Goal: Information Seeking & Learning: Learn about a topic

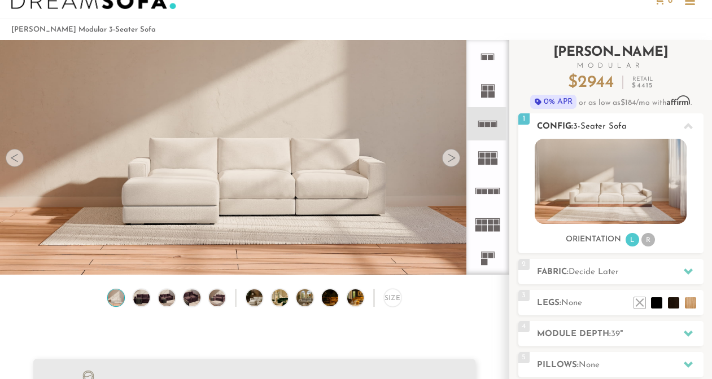
scroll to position [34, 0]
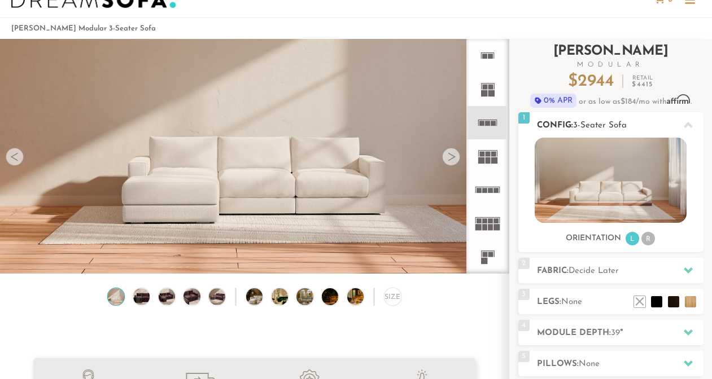
click at [647, 234] on li "R" at bounding box center [648, 239] width 14 height 14
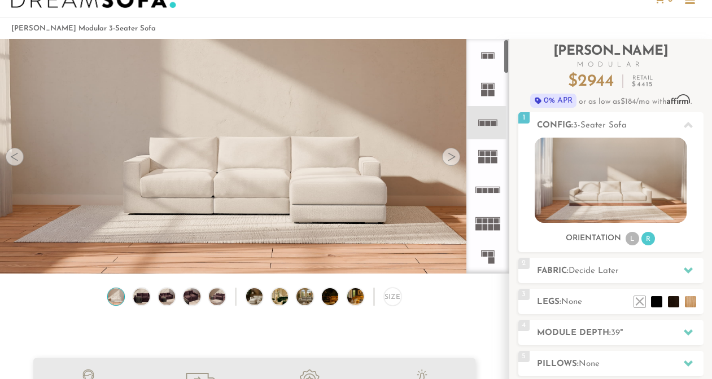
click at [455, 165] on div at bounding box center [451, 157] width 18 height 18
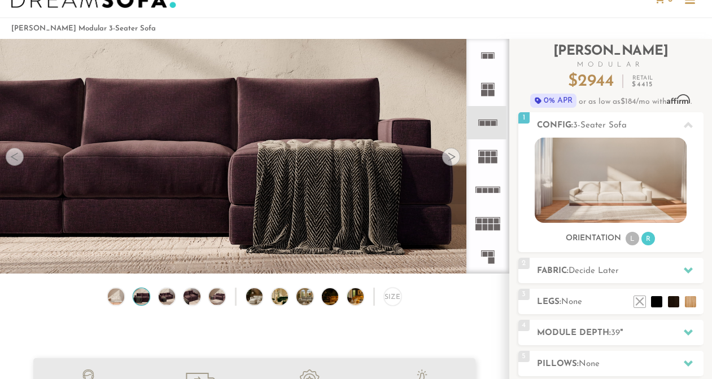
click at [455, 165] on div at bounding box center [451, 157] width 18 height 18
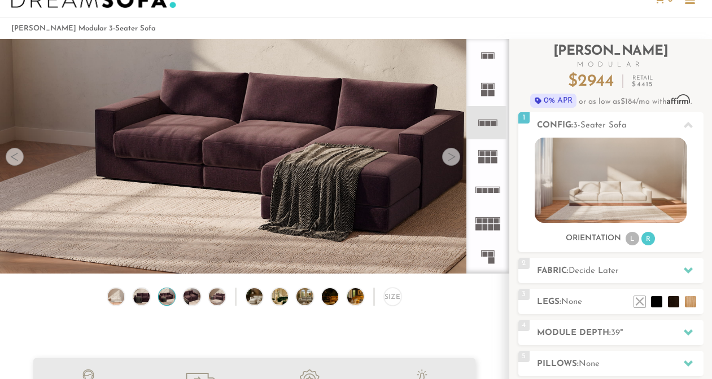
click at [455, 165] on div at bounding box center [451, 157] width 18 height 18
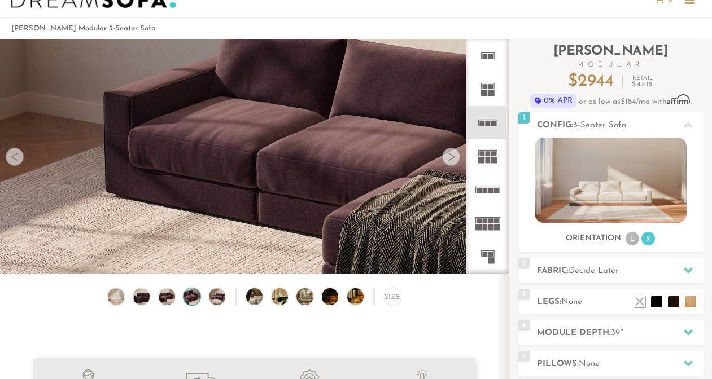
click at [455, 165] on div at bounding box center [451, 157] width 18 height 18
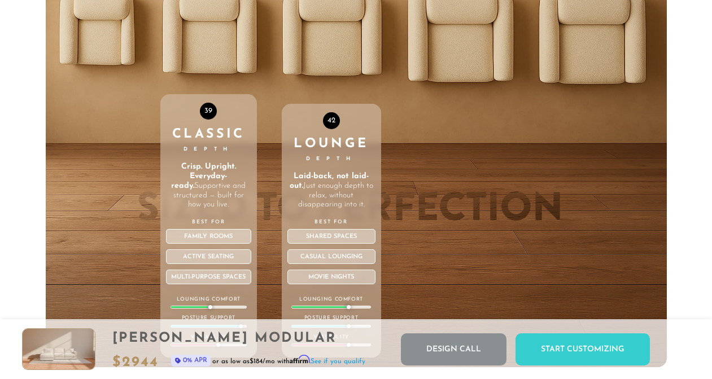
scroll to position [3623, 0]
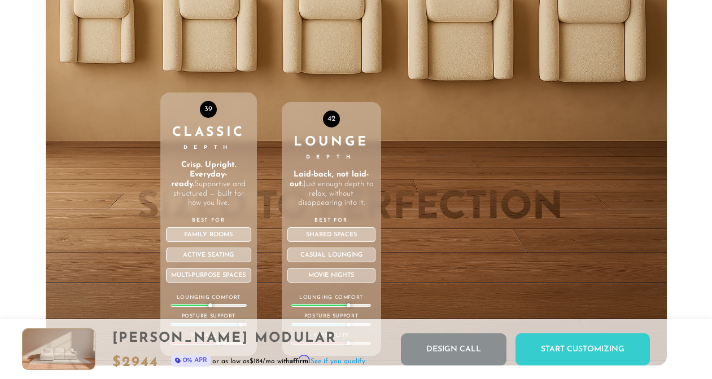
click at [291, 111] on div "42 Lounge Depth Laid-back, not laid-out. Just enough depth to relax, without di…" at bounding box center [331, 229] width 99 height 254
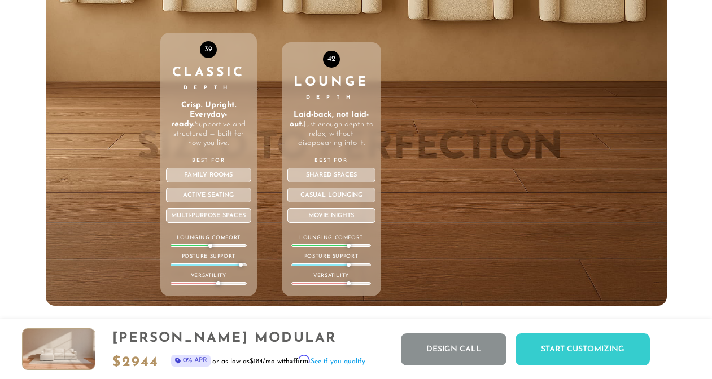
scroll to position [3689, 0]
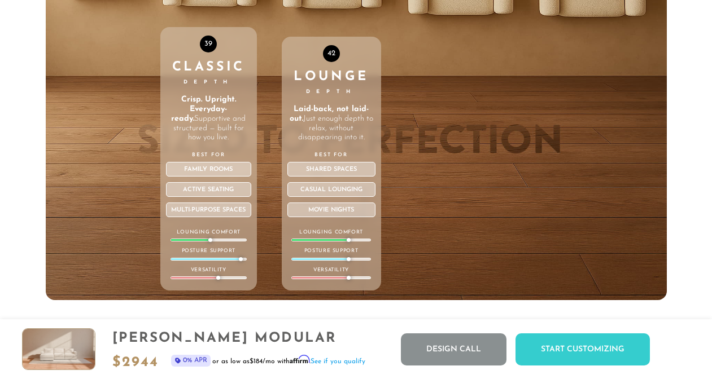
click at [332, 58] on div "42" at bounding box center [331, 53] width 17 height 17
drag, startPoint x: 322, startPoint y: 68, endPoint x: 297, endPoint y: 37, distance: 39.7
click at [296, 37] on div "42 Lounge Depth Laid-back, not laid-out. Just enough depth to relax, without di…" at bounding box center [331, 61] width 99 height 480
click at [319, 60] on div "42 Lounge Depth Laid-back, not laid-out. Just enough depth to relax, without di…" at bounding box center [331, 164] width 99 height 254
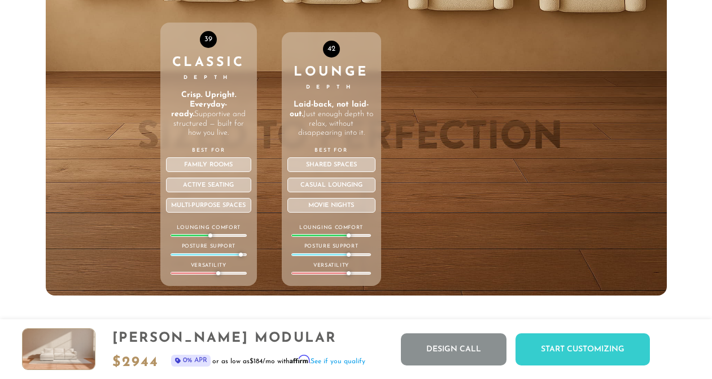
scroll to position [3743, 0]
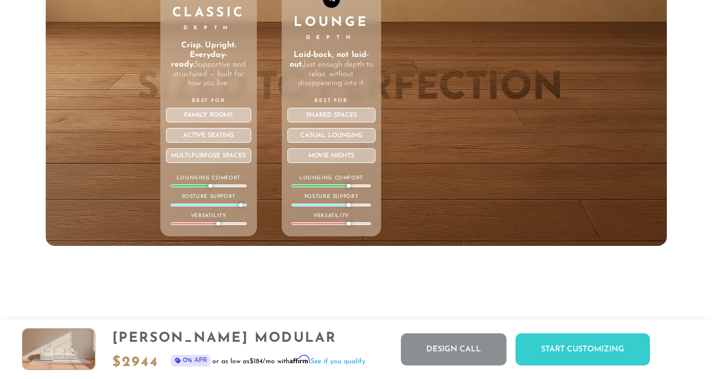
click at [350, 150] on div "Best For Shared Spaces Casual Lounging Movie Nights" at bounding box center [331, 130] width 88 height 66
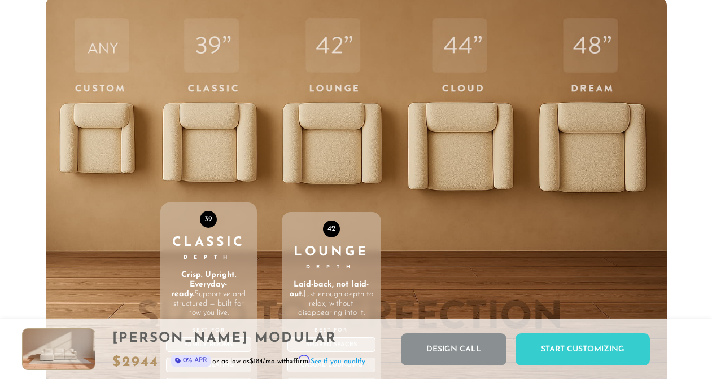
scroll to position [3508, 0]
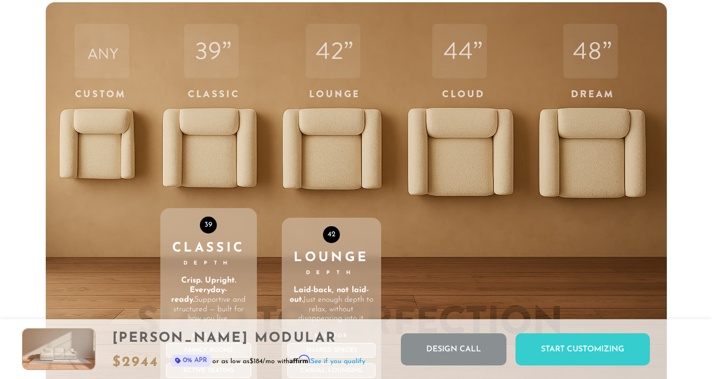
click at [350, 145] on div "42 Lounge Depth Laid-back, not laid-out. Just enough depth to relax, without di…" at bounding box center [331, 242] width 99 height 480
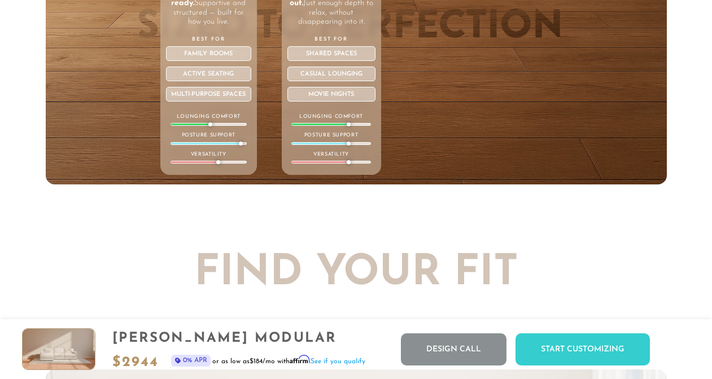
scroll to position [3806, 0]
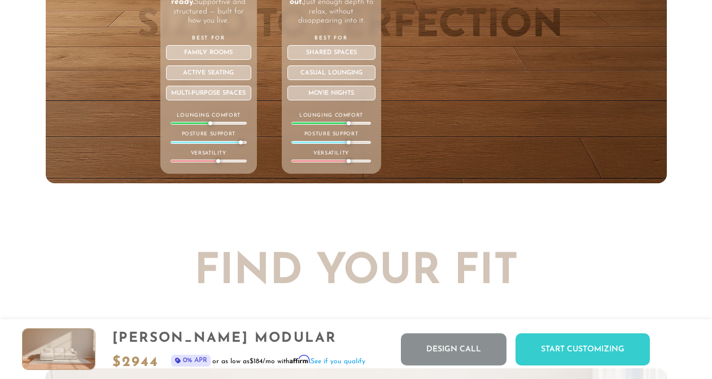
click at [335, 71] on div "Casual Lounging" at bounding box center [331, 72] width 88 height 15
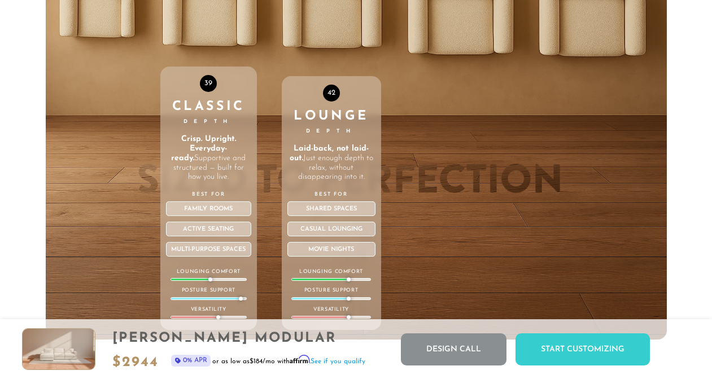
scroll to position [3619, 0]
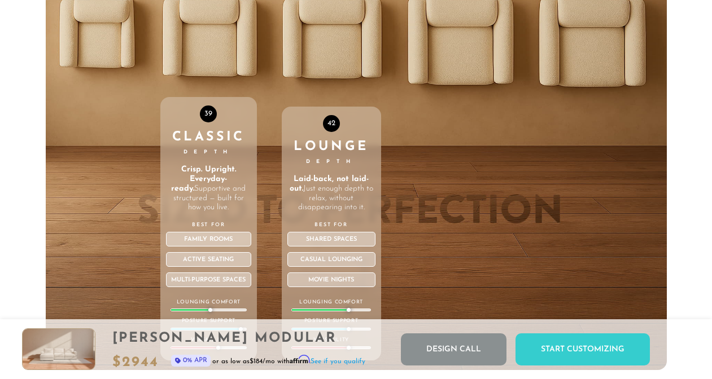
click at [332, 64] on div "42 Lounge Depth Laid-back, not laid-out. Just enough depth to relax, without di…" at bounding box center [331, 131] width 99 height 480
click at [319, 134] on div "42 Lounge Depth Laid-back, not laid-out. Just enough depth to relax, without di…" at bounding box center [331, 234] width 99 height 254
click at [328, 274] on div "Best For Shared Spaces Casual Lounging Movie Nights" at bounding box center [331, 254] width 88 height 66
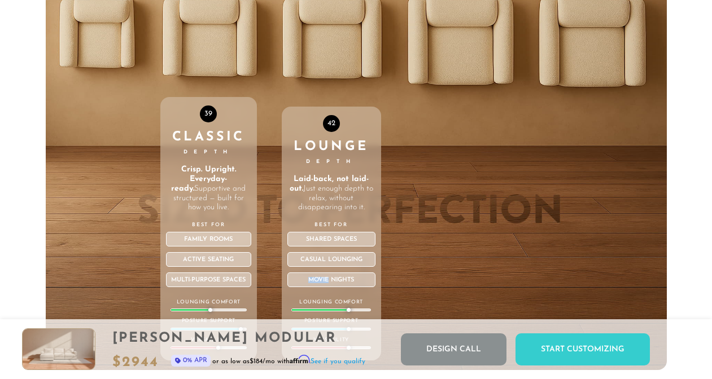
click at [328, 285] on div "Movie Nights" at bounding box center [331, 280] width 88 height 15
click at [334, 35] on div "42 Lounge Depth Laid-back, not laid-out. Just enough depth to relax, without di…" at bounding box center [331, 131] width 99 height 480
click at [334, 69] on div "42 Lounge Depth Laid-back, not laid-out. Just enough depth to relax, without di…" at bounding box center [331, 131] width 99 height 480
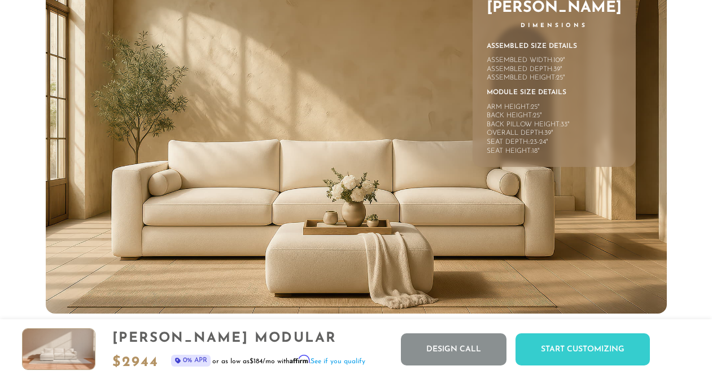
scroll to position [4701, 0]
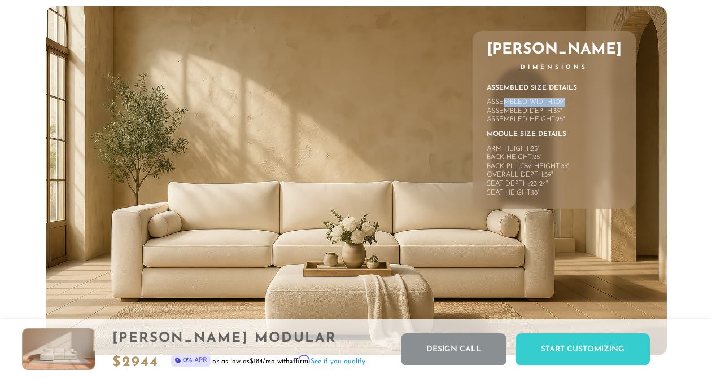
drag, startPoint x: 547, startPoint y: 106, endPoint x: 615, endPoint y: 102, distance: 67.8
click at [615, 104] on div "Assembled Width: 109 "" at bounding box center [553, 102] width 135 height 9
drag, startPoint x: 607, startPoint y: 113, endPoint x: 575, endPoint y: 124, distance: 33.9
click at [575, 124] on div "Assembled Size Details Assembled Width: 109 " Assembled Depth: 39 " Assembled H…" at bounding box center [553, 141] width 135 height 114
click at [556, 120] on div "Assembled Height:" at bounding box center [520, 120] width 69 height 9
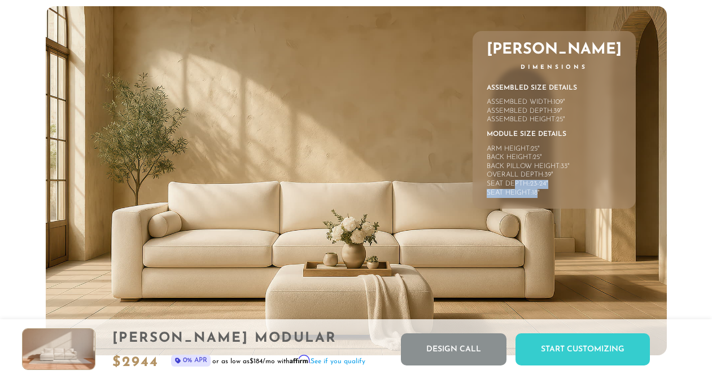
drag, startPoint x: 559, startPoint y: 190, endPoint x: 582, endPoint y: 196, distance: 24.0
click at [582, 196] on div "Assembled Size Details Assembled Width: 109 " Assembled Depth: 39 " Assembled H…" at bounding box center [553, 141] width 135 height 114
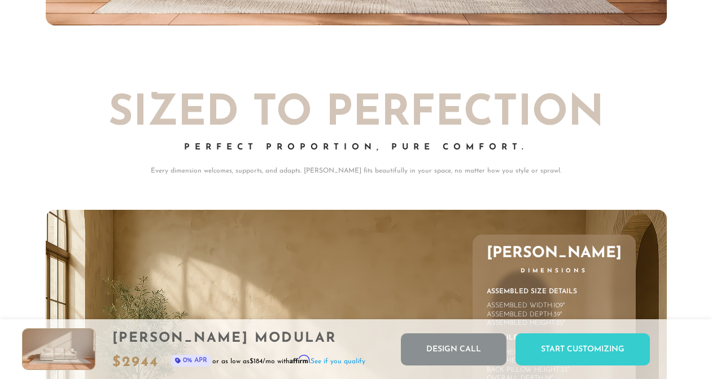
scroll to position [4419, 0]
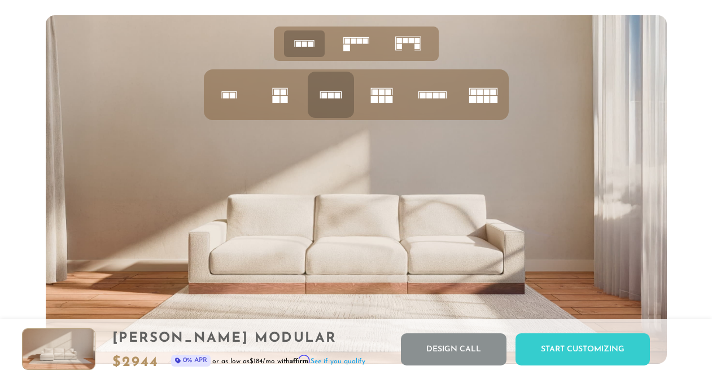
scroll to position [4153, 0]
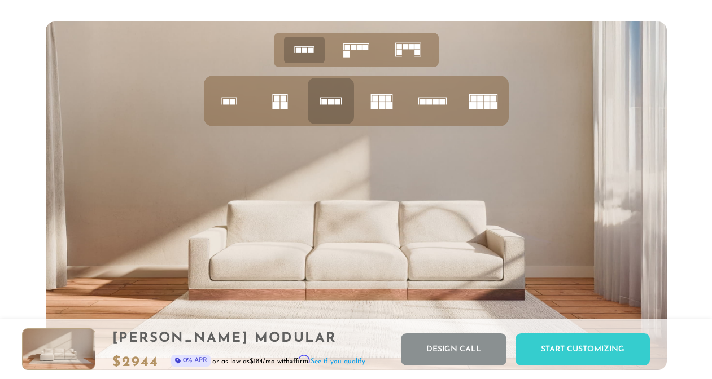
click at [345, 97] on icon at bounding box center [330, 101] width 38 height 38
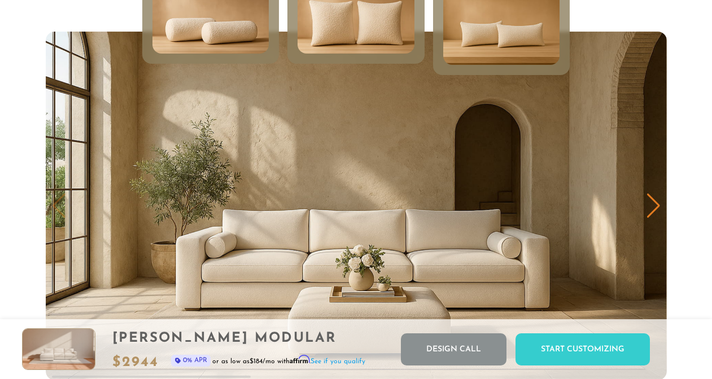
scroll to position [5281, 0]
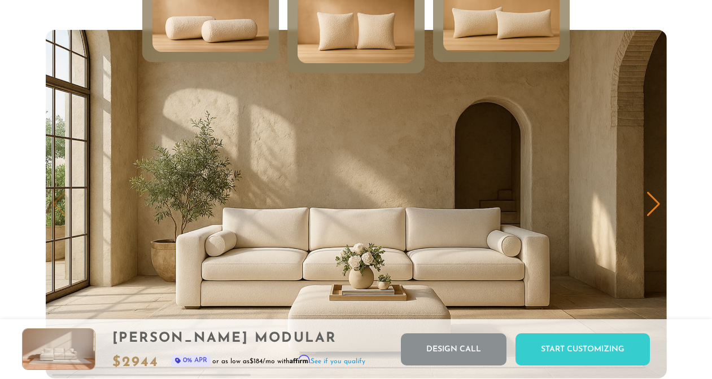
click at [491, 42] on img at bounding box center [501, 13] width 139 height 94
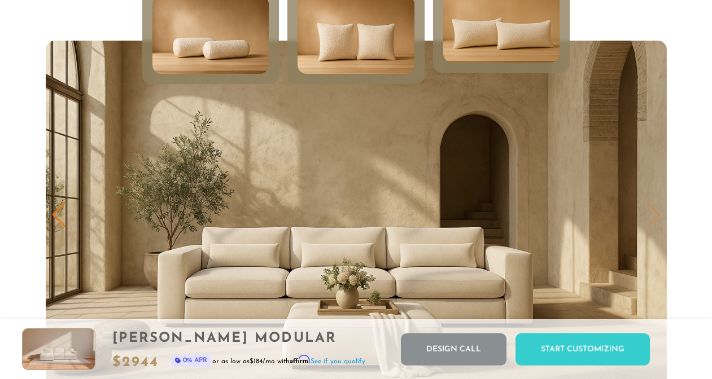
scroll to position [5275, 0]
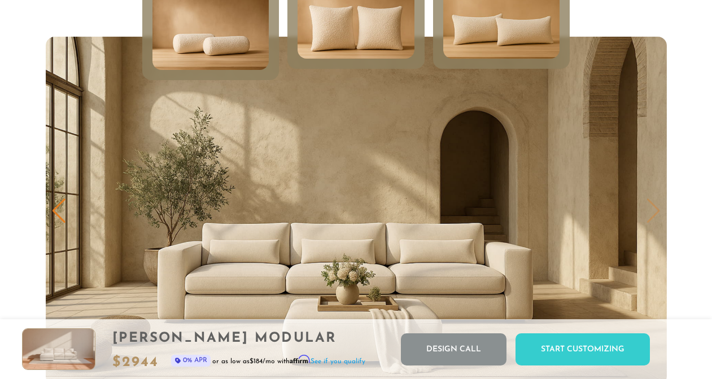
click at [378, 51] on img at bounding box center [355, 19] width 139 height 94
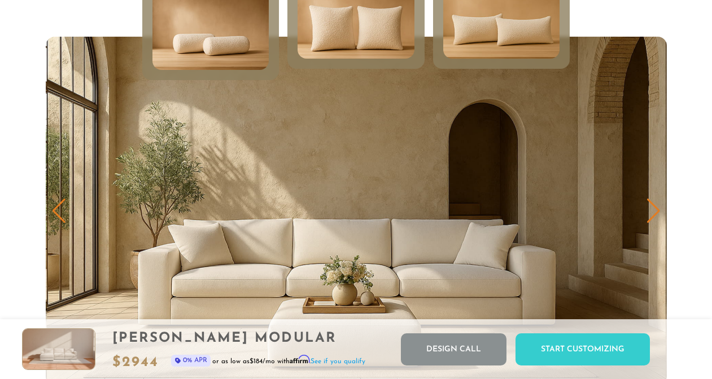
click at [475, 46] on img at bounding box center [501, 19] width 139 height 94
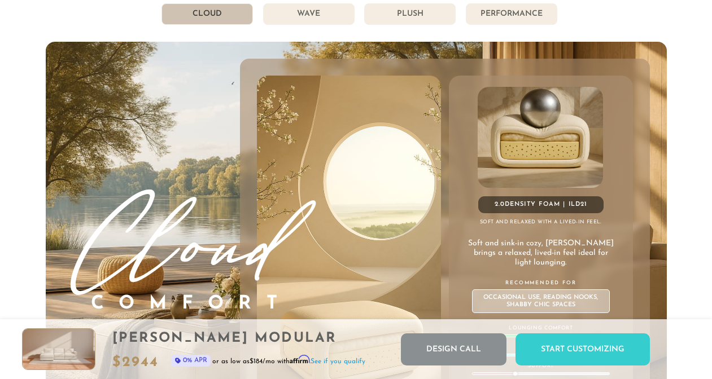
scroll to position [5820, 0]
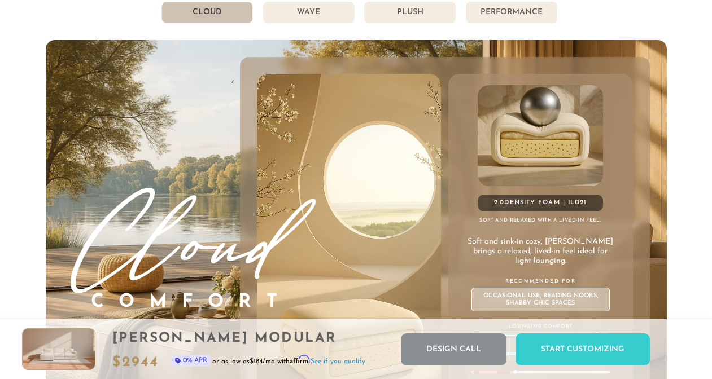
click at [392, 17] on li "Plush" at bounding box center [409, 12] width 91 height 21
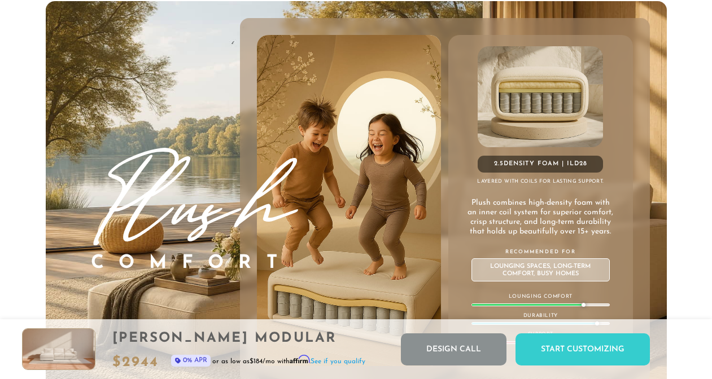
scroll to position [5862, 0]
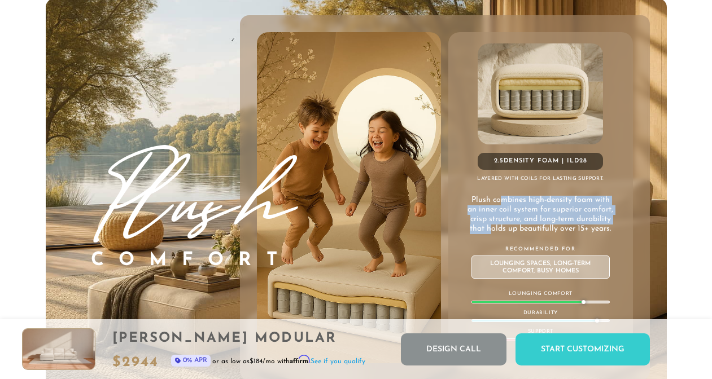
drag, startPoint x: 502, startPoint y: 206, endPoint x: 492, endPoint y: 235, distance: 30.7
click at [492, 234] on p "Plush combines high-density foam with an inner coil system for superior comfort…" at bounding box center [540, 215] width 147 height 38
click at [491, 227] on p "Plush combines high-density foam with an inner coil system for superior comfort…" at bounding box center [540, 215] width 147 height 38
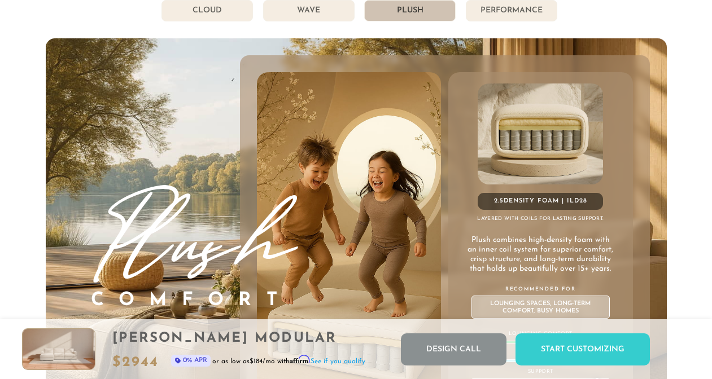
scroll to position [5821, 0]
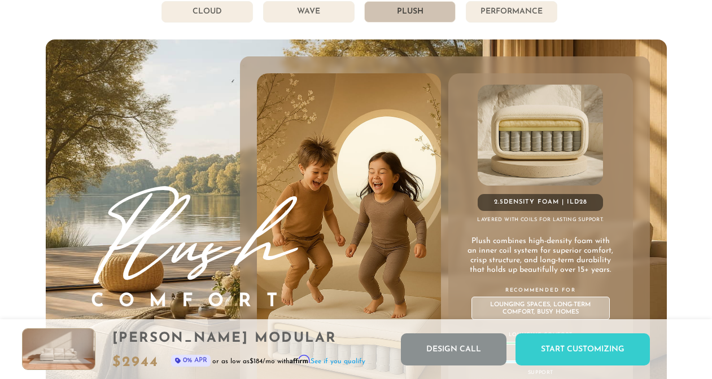
click at [332, 17] on li "Wave" at bounding box center [308, 11] width 91 height 21
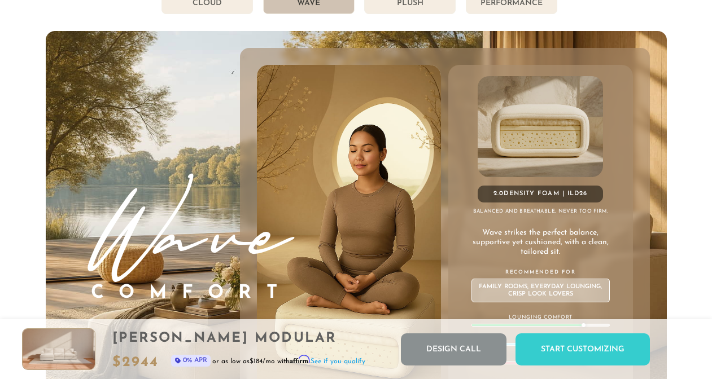
scroll to position [5831, 0]
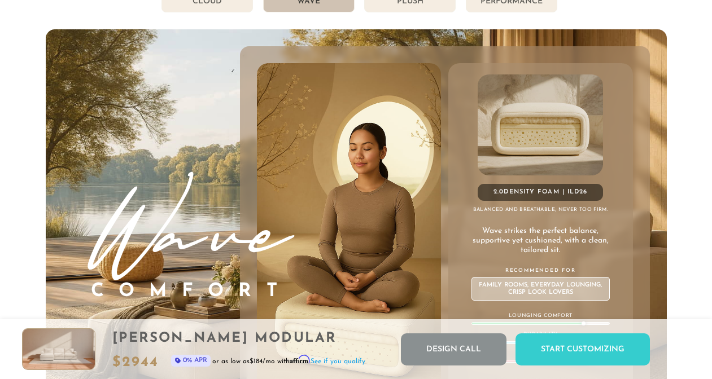
click at [484, 231] on p "Wave strikes the perfect balance, supportive yet cushioned, with a clean, tailo…" at bounding box center [540, 241] width 147 height 28
drag, startPoint x: 493, startPoint y: 233, endPoint x: 490, endPoint y: 252, distance: 18.8
click at [490, 252] on p "Wave strikes the perfect balance, supportive yet cushioned, with a clean, tailo…" at bounding box center [540, 241] width 147 height 28
click at [398, 12] on li "Plush" at bounding box center [409, 1] width 91 height 21
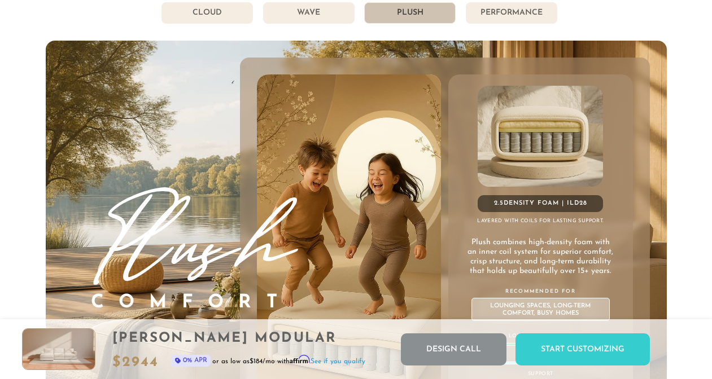
scroll to position [5786, 0]
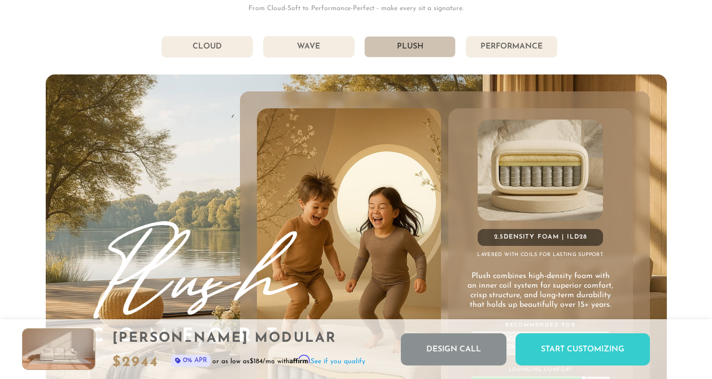
click at [503, 46] on li "Performance" at bounding box center [511, 46] width 91 height 21
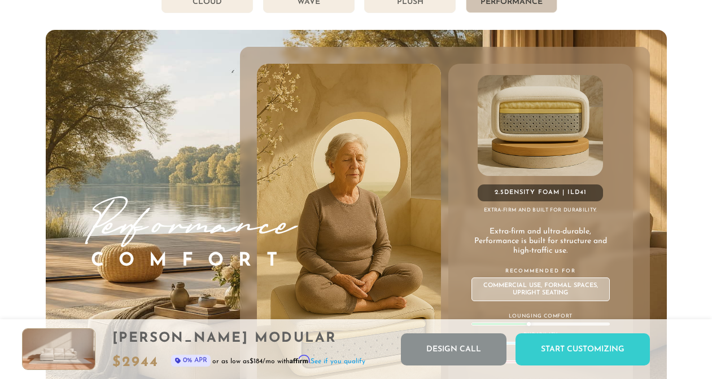
scroll to position [5830, 0]
click at [414, 8] on li "Plush" at bounding box center [409, 2] width 91 height 21
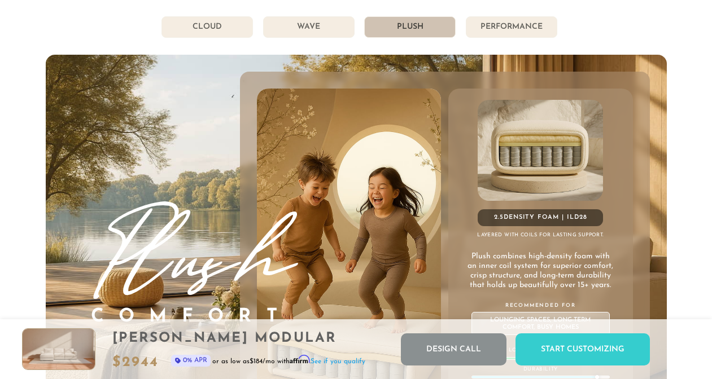
scroll to position [5801, 0]
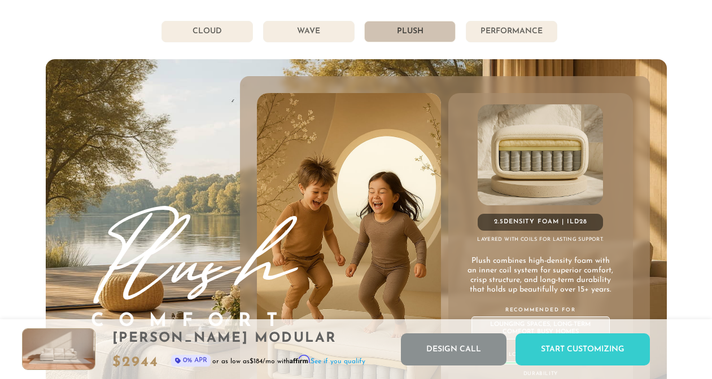
click at [329, 30] on li "Wave" at bounding box center [308, 31] width 91 height 21
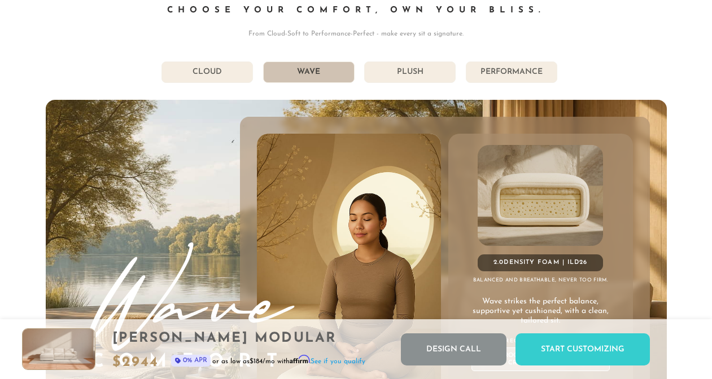
scroll to position [5760, 0]
click at [422, 73] on li "Plush" at bounding box center [409, 72] width 91 height 21
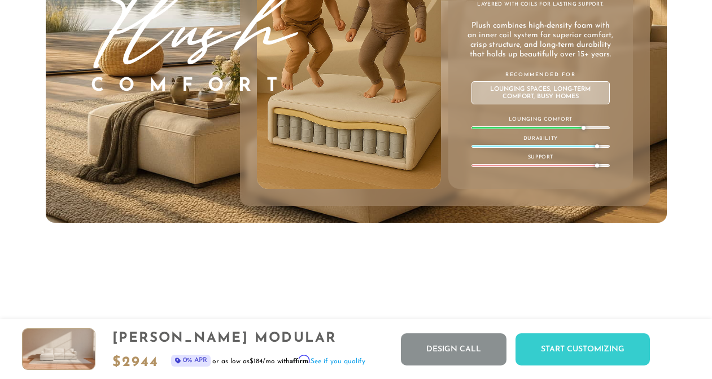
scroll to position [6049, 0]
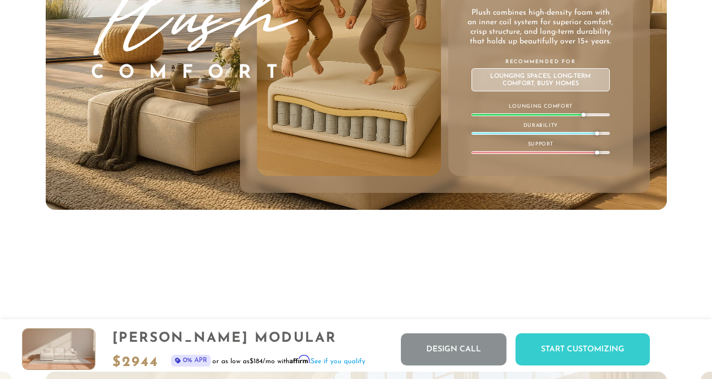
click at [536, 91] on div "Lounging Spaces, Long-term Comfort, Busy Homes" at bounding box center [540, 79] width 138 height 23
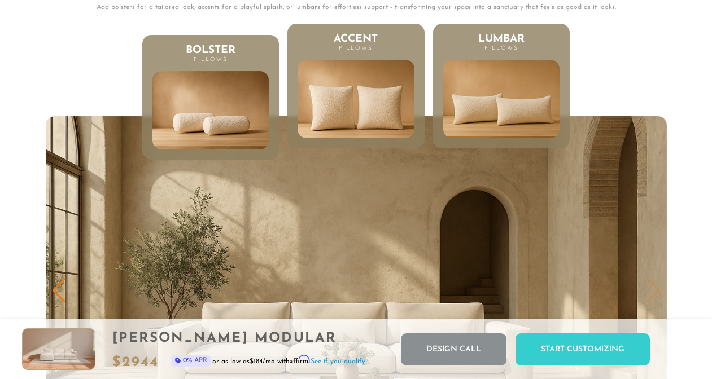
scroll to position [9, 9]
click at [377, 88] on img at bounding box center [355, 99] width 139 height 94
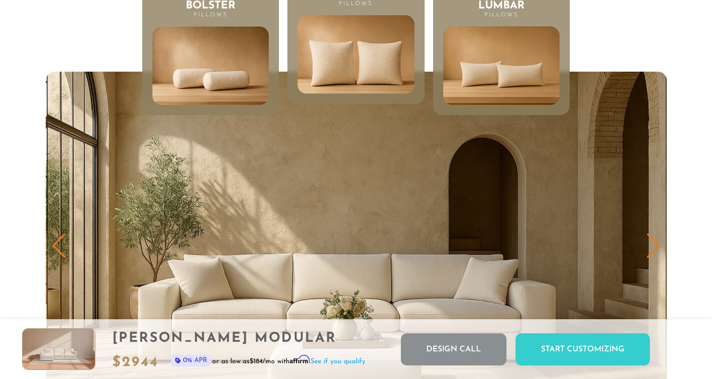
scroll to position [5240, 0]
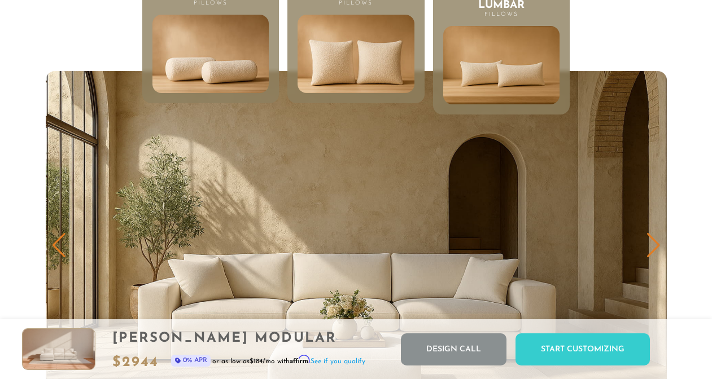
click at [239, 42] on img at bounding box center [210, 54] width 139 height 94
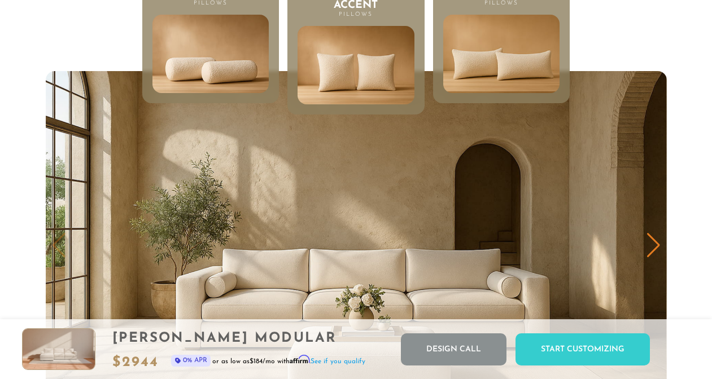
scroll to position [9, 9]
click at [488, 76] on img at bounding box center [501, 54] width 139 height 94
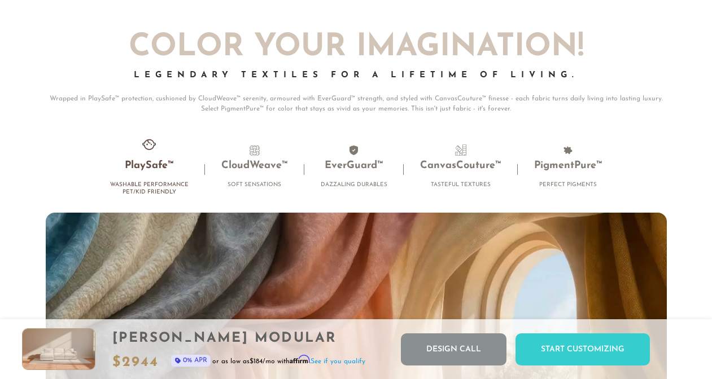
scroll to position [6875, 0]
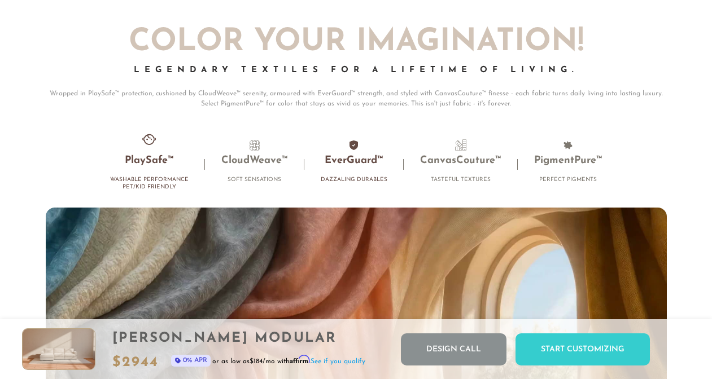
click at [345, 150] on li "EverGuard™ Dazzaling Durables" at bounding box center [353, 164] width 99 height 50
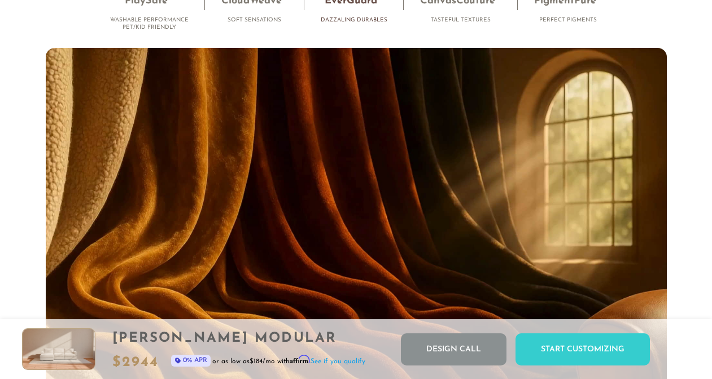
scroll to position [6864, 0]
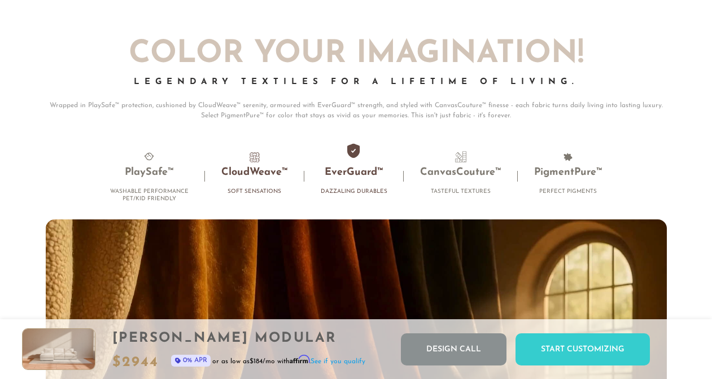
click at [245, 174] on h3 "CloudWeave™" at bounding box center [254, 172] width 67 height 13
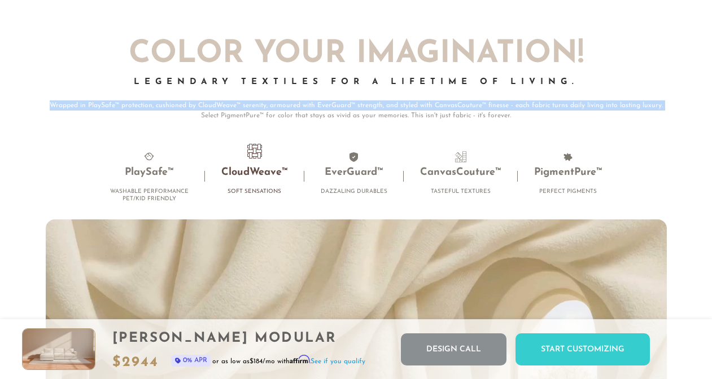
drag, startPoint x: 137, startPoint y: 101, endPoint x: 140, endPoint y: 112, distance: 11.1
click at [138, 116] on div "Color Your Imagination! Legendary Textiles for a Lifetime of Living. Wrapped in…" at bounding box center [356, 80] width 621 height 82
click at [173, 109] on p "Wrapped in PlaySafe™ protection, cushioned by CloudWeave™ serenity, armoured wi…" at bounding box center [356, 110] width 621 height 20
drag, startPoint x: 194, startPoint y: 105, endPoint x: 204, endPoint y: 119, distance: 16.6
click at [204, 119] on p "Wrapped in PlaySafe™ protection, cushioned by CloudWeave™ serenity, armoured wi…" at bounding box center [356, 110] width 621 height 20
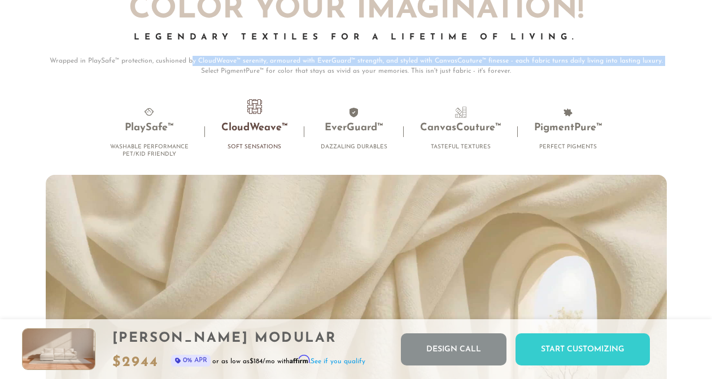
scroll to position [6910, 0]
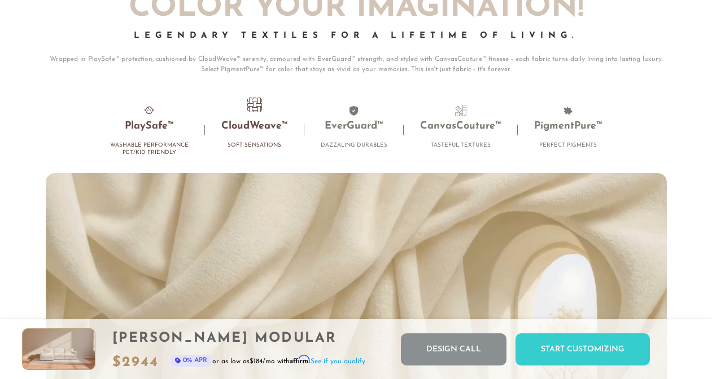
click at [152, 129] on h3 "PlaySafe™" at bounding box center [149, 126] width 78 height 13
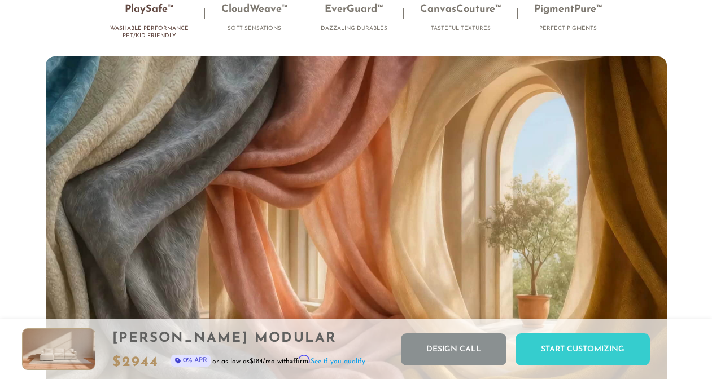
scroll to position [7001, 0]
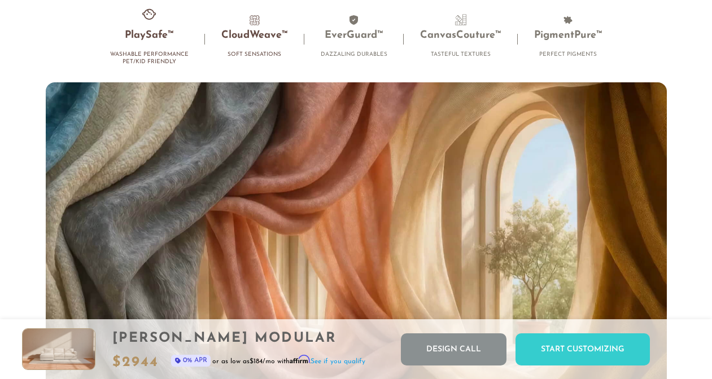
click at [255, 32] on li "CloudWeave™ Soft Sensations" at bounding box center [254, 39] width 99 height 50
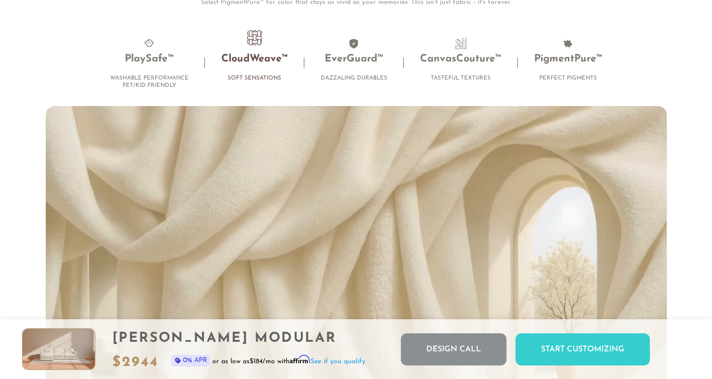
scroll to position [6925, 0]
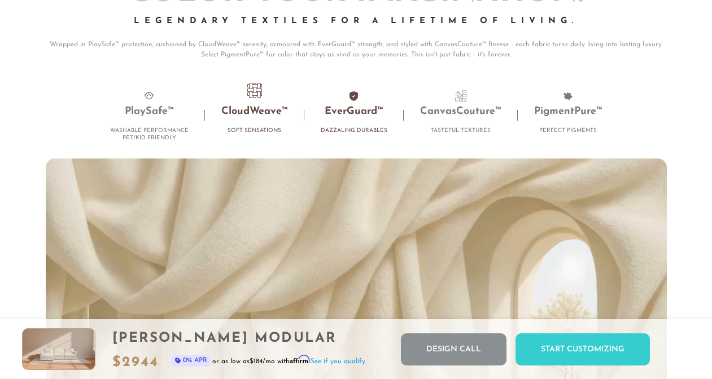
click at [352, 119] on h3 "EverGuard™" at bounding box center [354, 112] width 67 height 13
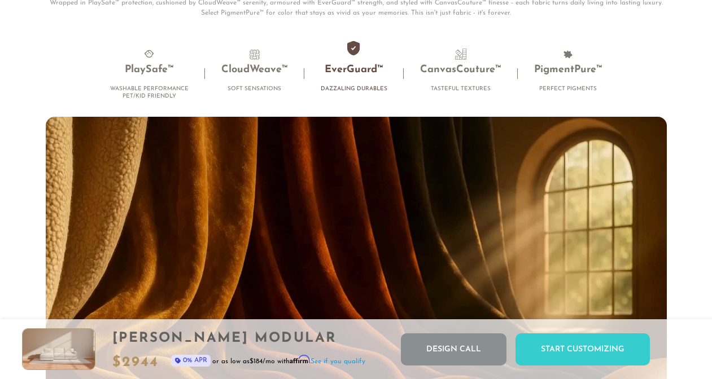
scroll to position [6925, 0]
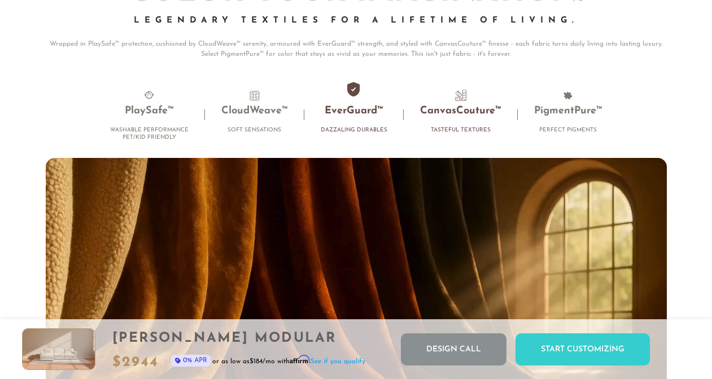
click at [472, 115] on h3 "CanvasCouture™" at bounding box center [460, 111] width 81 height 13
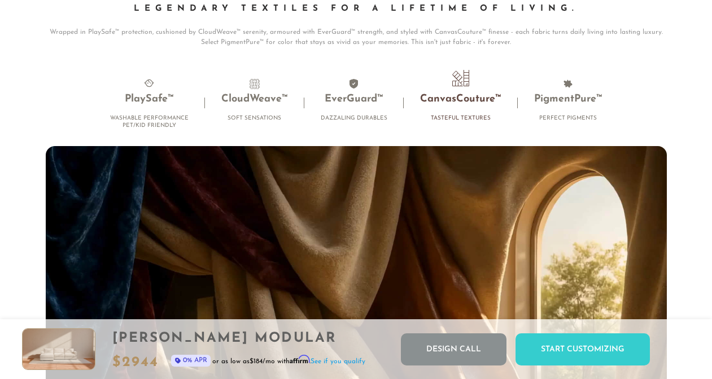
scroll to position [6934, 0]
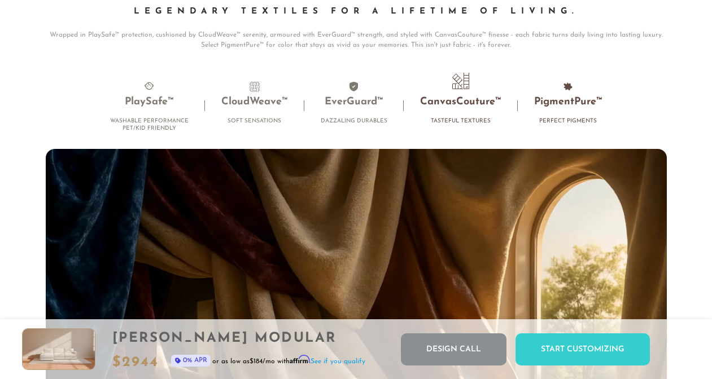
click at [551, 108] on h3 "PigmentPure™" at bounding box center [568, 102] width 68 height 13
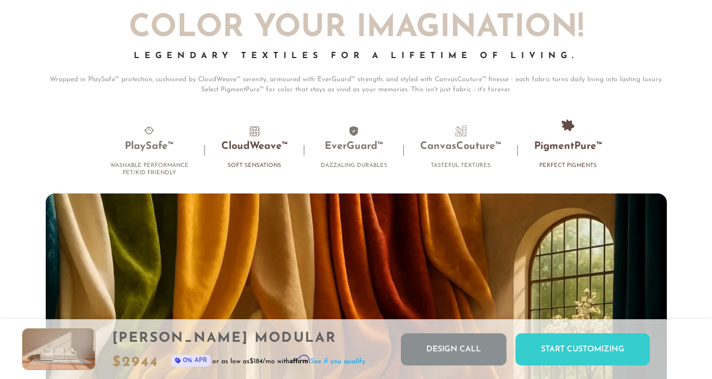
scroll to position [6886, 0]
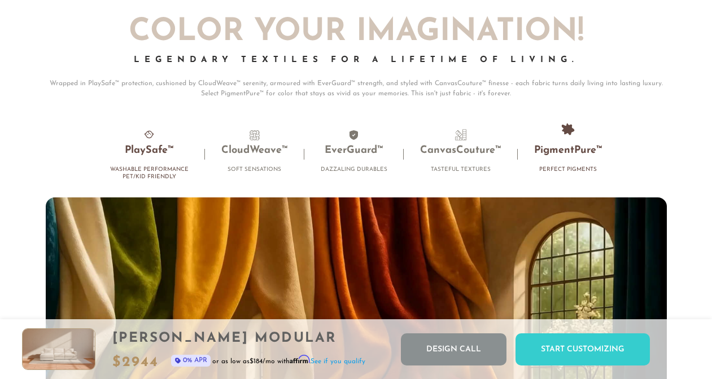
click at [162, 157] on h3 "PlaySafe™" at bounding box center [149, 150] width 78 height 13
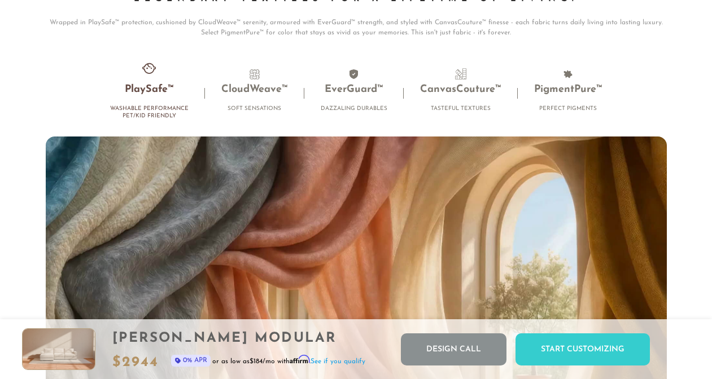
scroll to position [6953, 0]
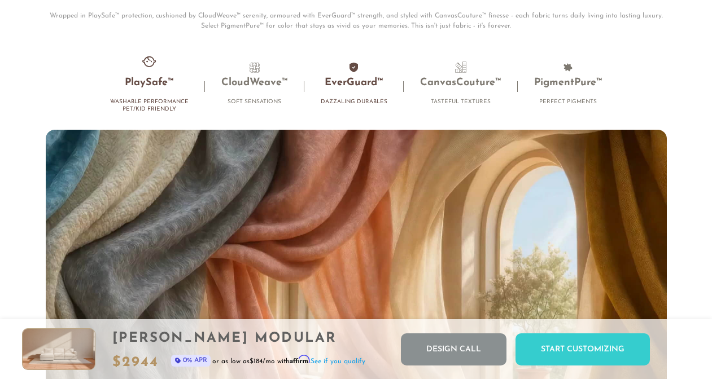
click at [361, 80] on li "EverGuard™ Dazzaling Durables" at bounding box center [353, 87] width 99 height 50
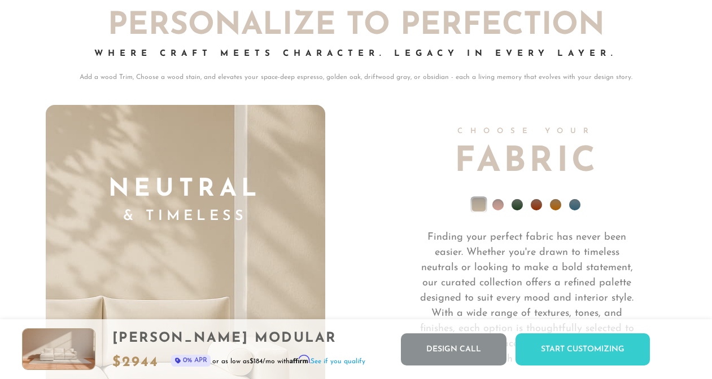
scroll to position [7499, 0]
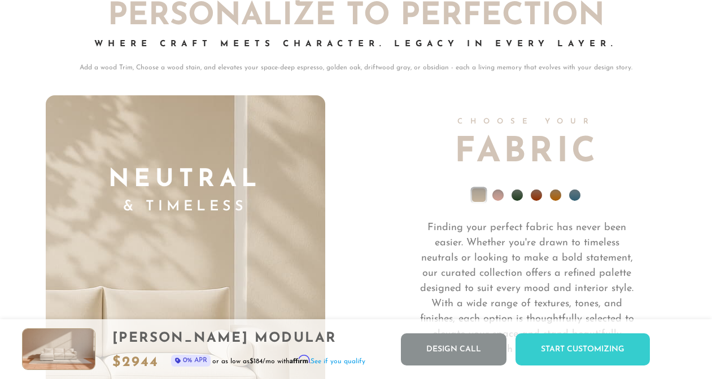
drag, startPoint x: 309, startPoint y: 52, endPoint x: 302, endPoint y: 72, distance: 20.9
click at [302, 72] on div "Personalize To Perfection Where Craft Meets Character. Legacy in Every Layer. A…" at bounding box center [356, 37] width 621 height 72
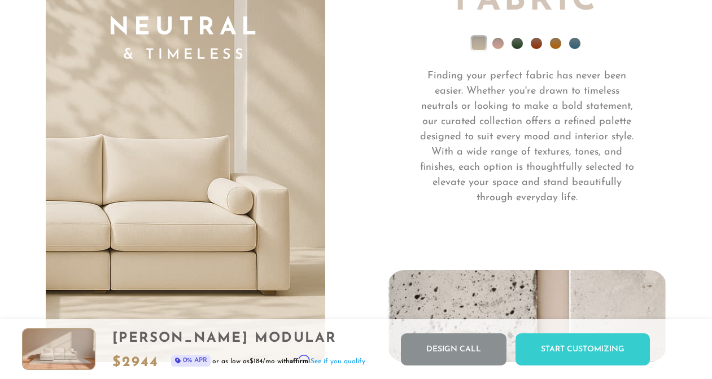
scroll to position [7656, 0]
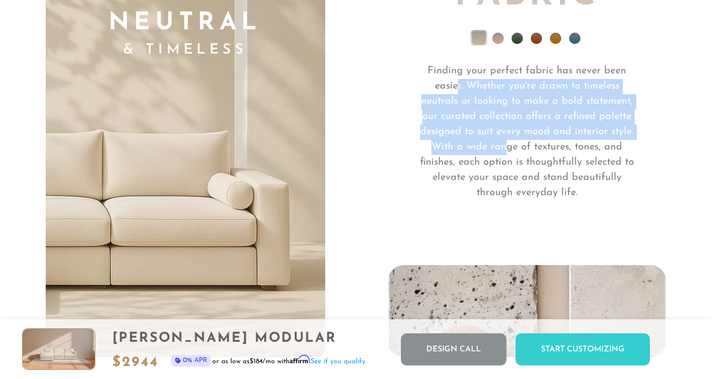
drag, startPoint x: 437, startPoint y: 87, endPoint x: 505, endPoint y: 151, distance: 93.0
click at [505, 151] on p "Finding your perfect fabric has never been easier. Whether you're drawn to time…" at bounding box center [526, 132] width 223 height 137
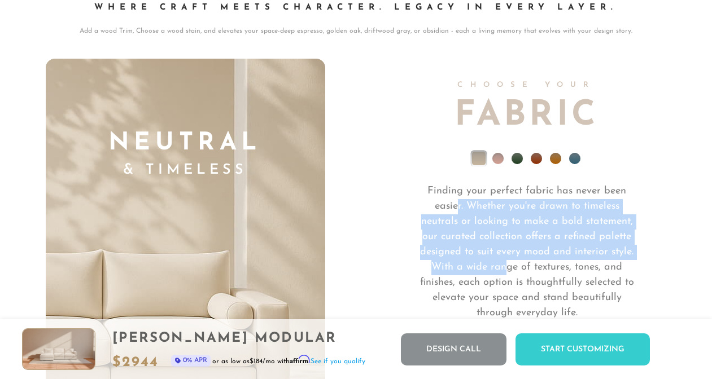
scroll to position [7538, 0]
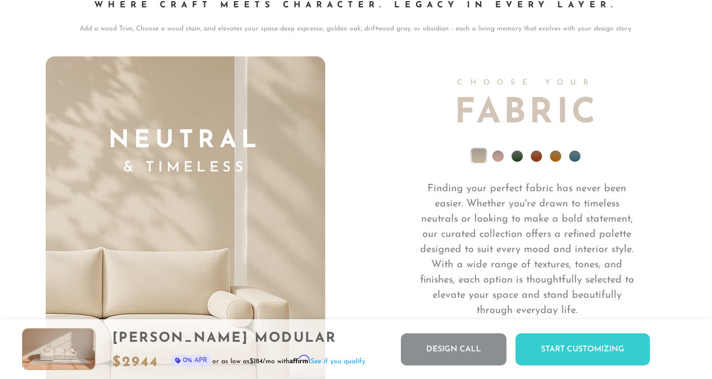
click at [498, 156] on li at bounding box center [497, 156] width 11 height 11
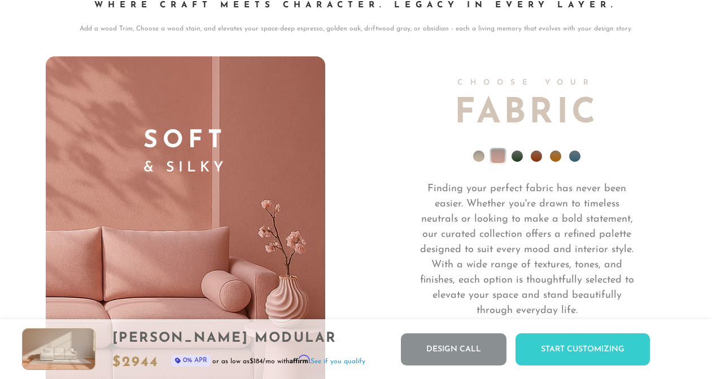
click at [512, 160] on li at bounding box center [516, 156] width 11 height 11
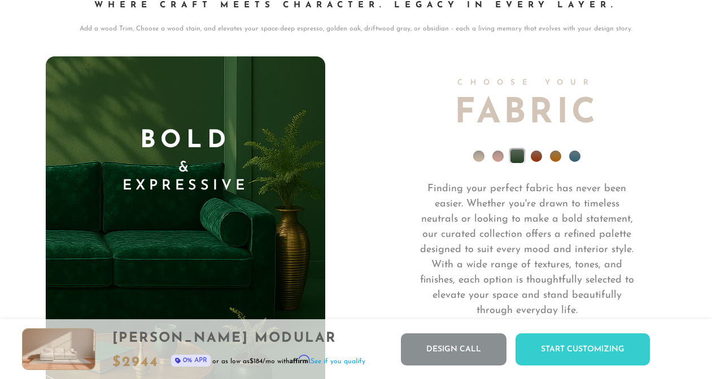
click at [537, 158] on li at bounding box center [535, 156] width 11 height 11
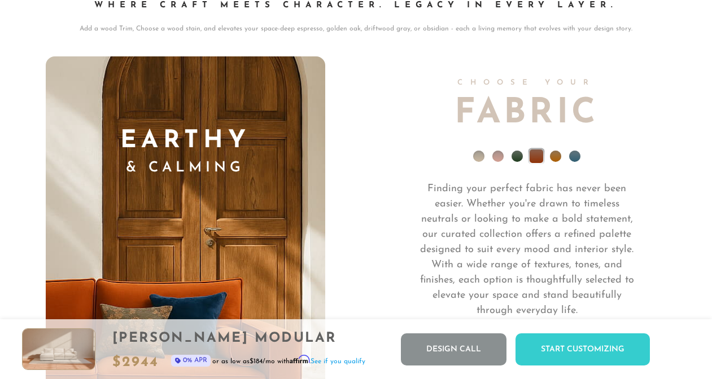
click at [557, 160] on li at bounding box center [555, 156] width 11 height 11
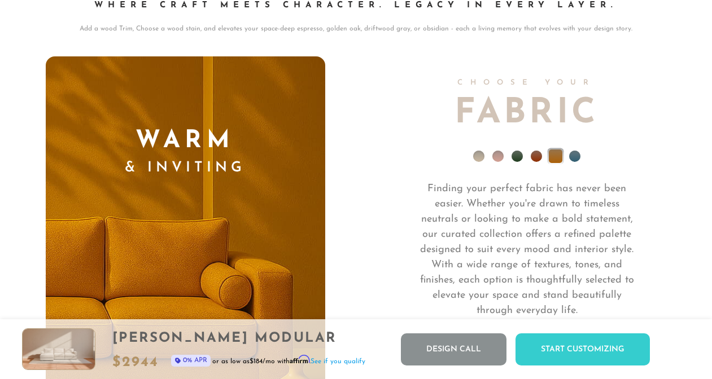
click at [572, 159] on li at bounding box center [574, 156] width 11 height 11
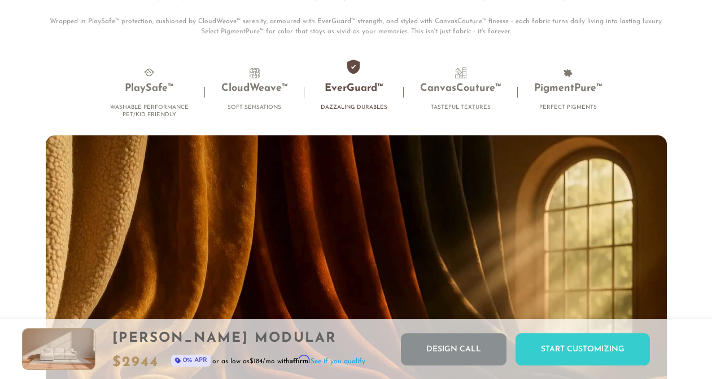
scroll to position [6892, 0]
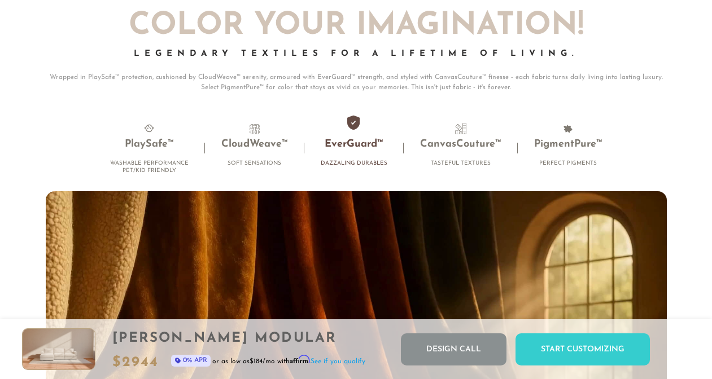
click at [356, 151] on h3 "EverGuard™" at bounding box center [354, 144] width 67 height 13
click at [150, 141] on li "PlaySafe™ Washable Performance Pet/Kid Friendly" at bounding box center [149, 151] width 111 height 57
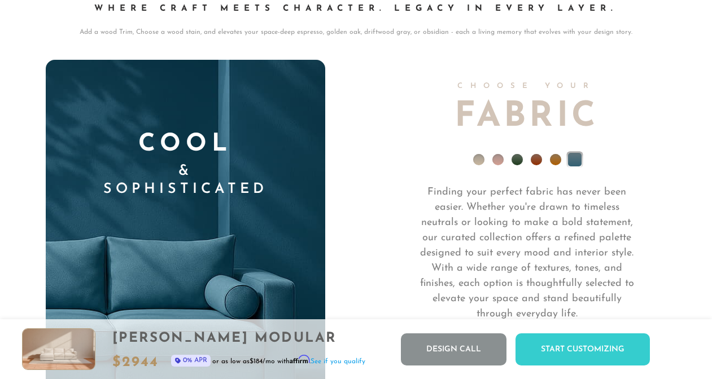
scroll to position [7541, 0]
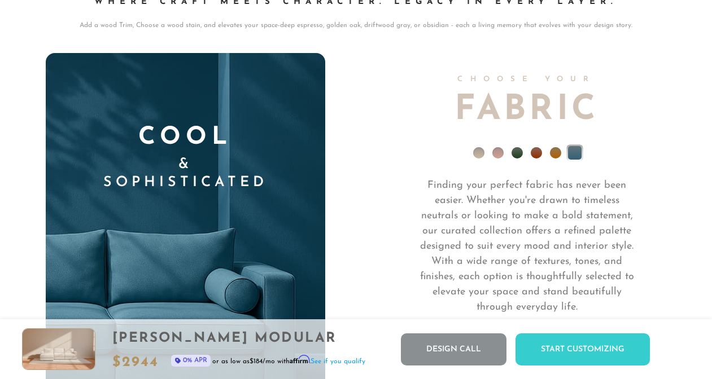
click at [479, 156] on li at bounding box center [478, 152] width 11 height 11
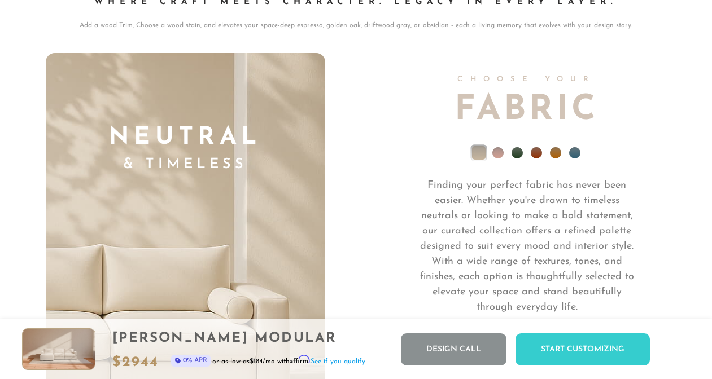
click at [492, 156] on li at bounding box center [497, 152] width 11 height 11
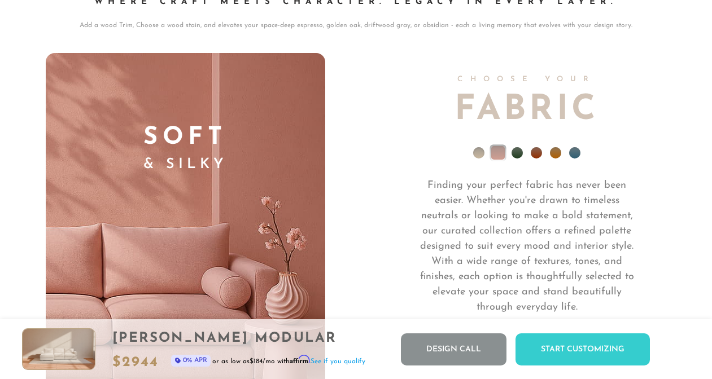
click at [515, 156] on li at bounding box center [516, 152] width 11 height 11
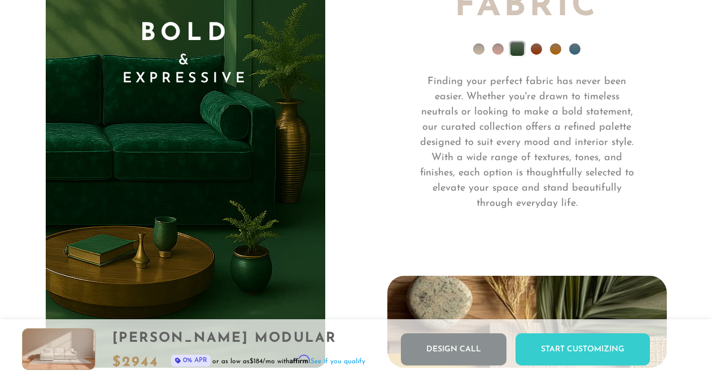
scroll to position [7639, 0]
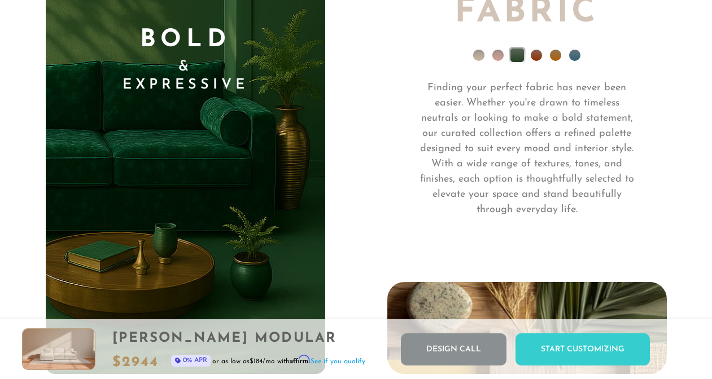
click at [480, 54] on li at bounding box center [478, 55] width 11 height 11
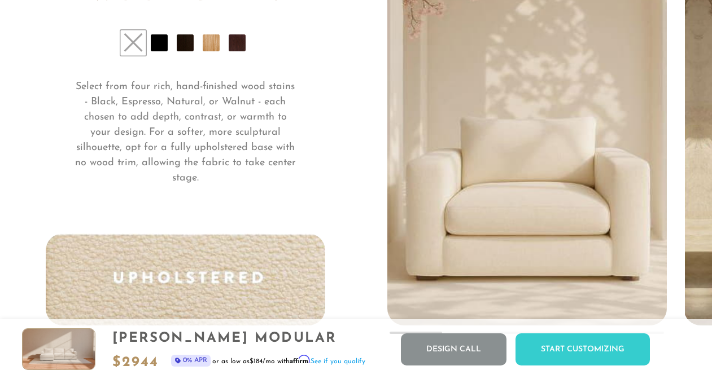
scroll to position [8141, 0]
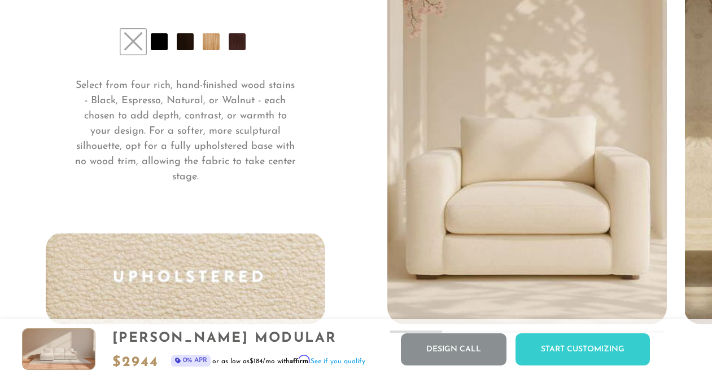
click at [185, 48] on li at bounding box center [185, 41] width 17 height 17
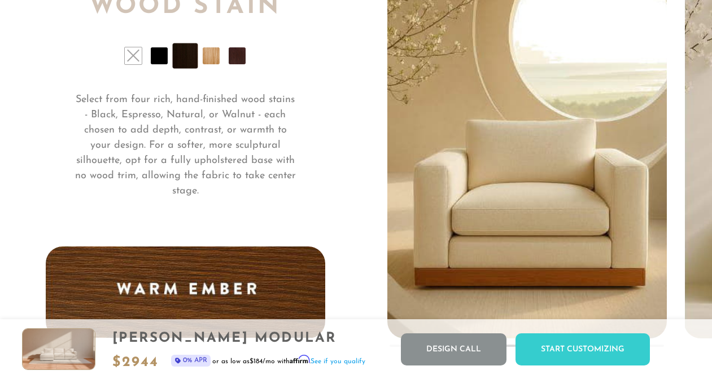
scroll to position [8127, 0]
click at [238, 55] on li at bounding box center [237, 55] width 17 height 17
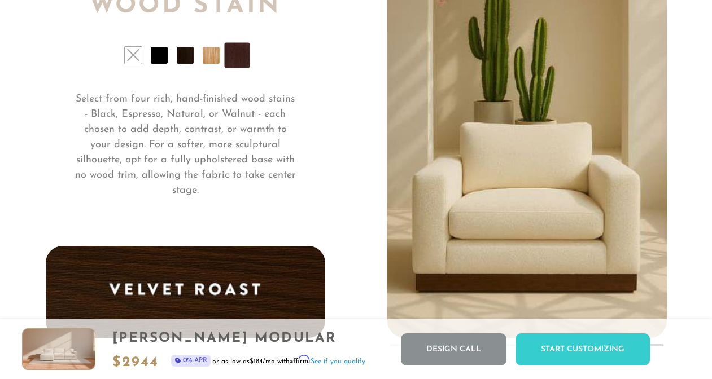
click at [213, 59] on li at bounding box center [211, 55] width 17 height 17
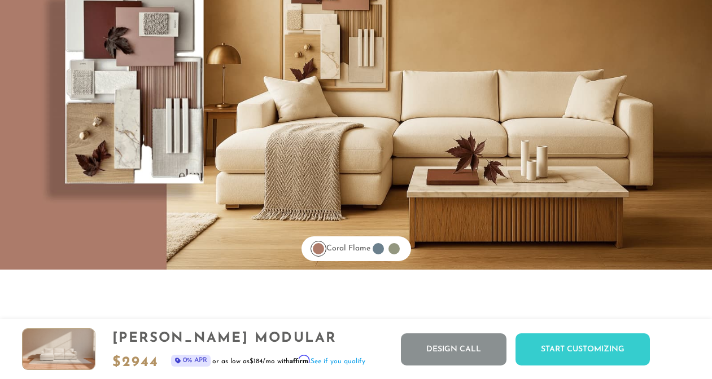
scroll to position [8750, 0]
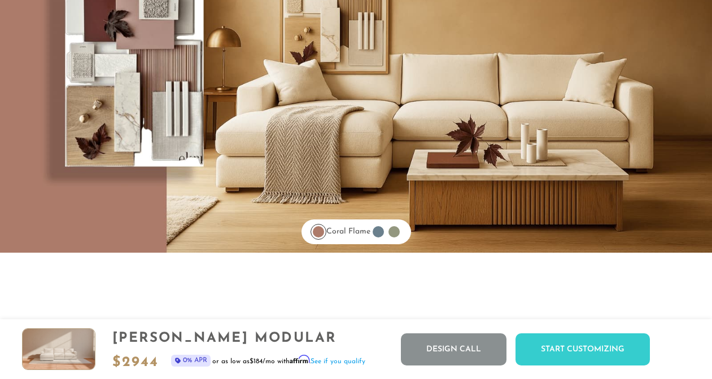
click at [384, 238] on div at bounding box center [377, 231] width 11 height 11
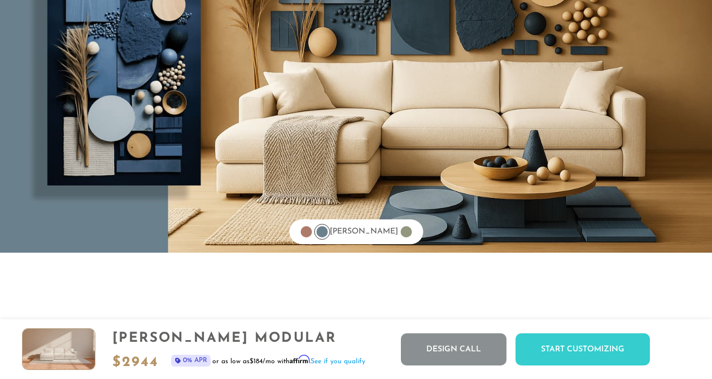
click at [400, 234] on div at bounding box center [405, 231] width 11 height 11
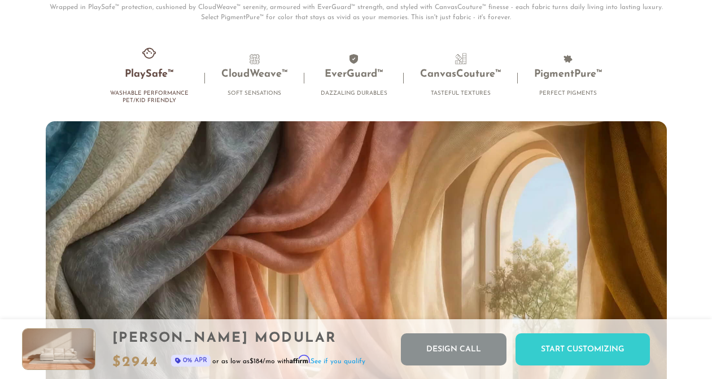
scroll to position [6981, 0]
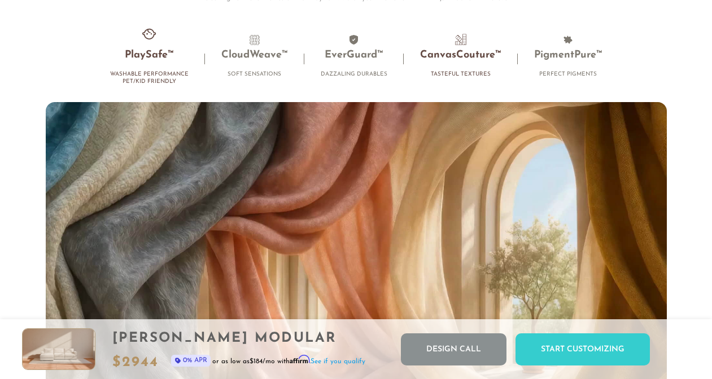
click at [460, 62] on h3 "CanvasCouture™" at bounding box center [460, 55] width 81 height 13
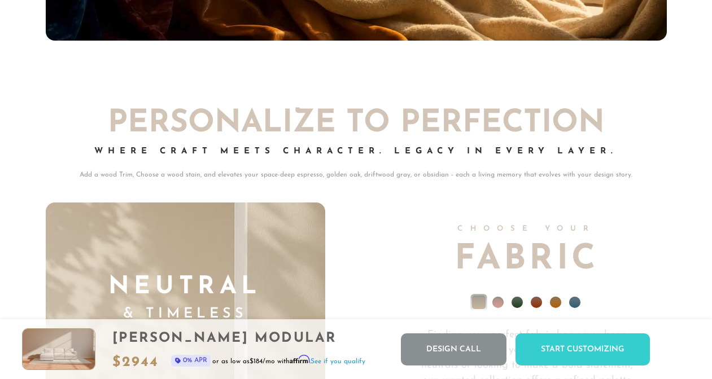
scroll to position [7390, 0]
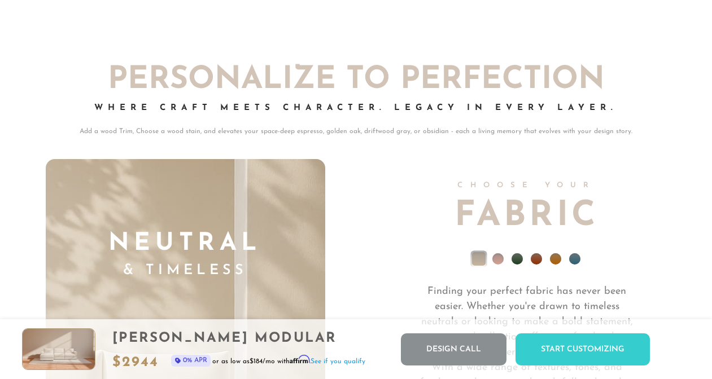
scroll to position [7468, 0]
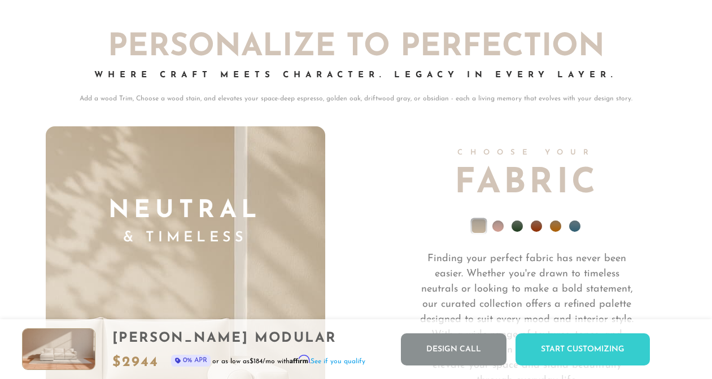
click at [556, 232] on li at bounding box center [555, 226] width 11 height 11
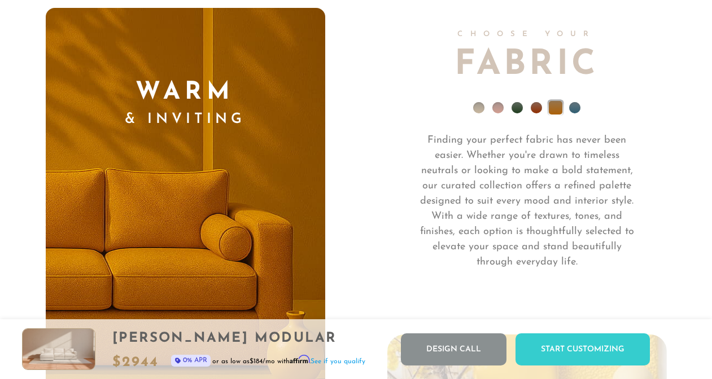
scroll to position [7564, 0]
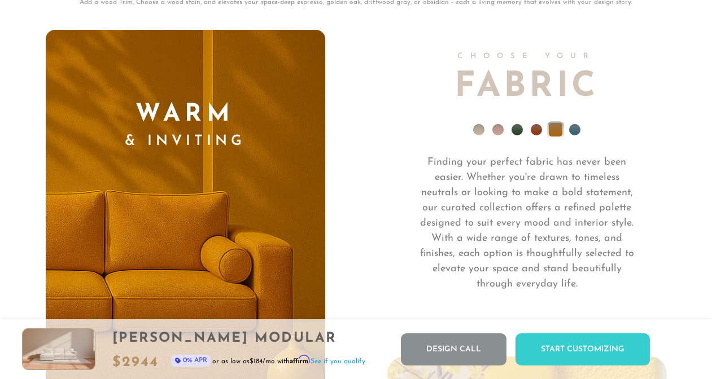
click at [574, 129] on li at bounding box center [574, 129] width 11 height 11
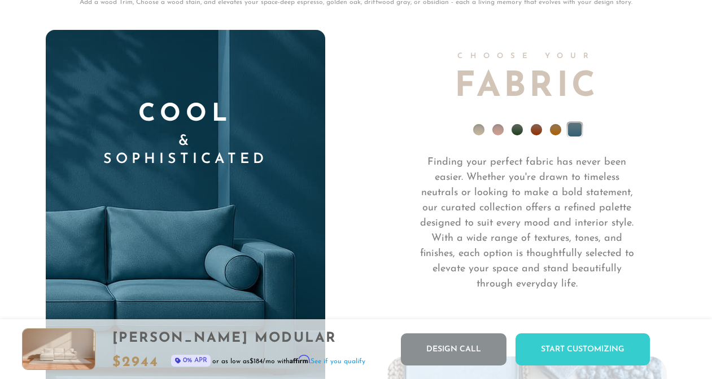
click at [517, 131] on li at bounding box center [516, 129] width 11 height 11
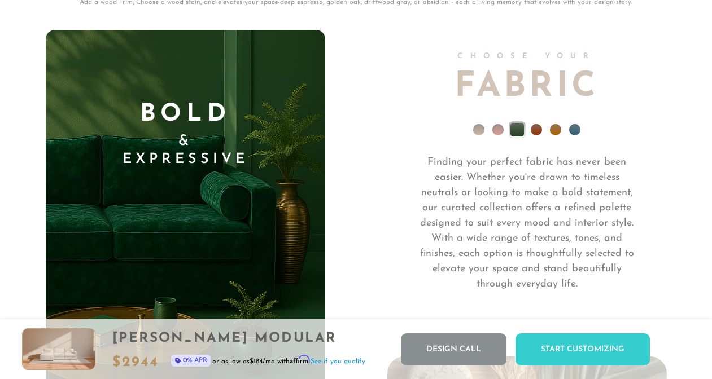
click at [571, 133] on li at bounding box center [574, 129] width 11 height 11
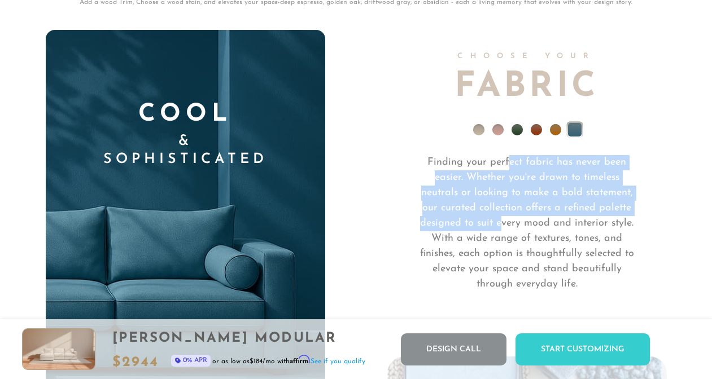
drag, startPoint x: 509, startPoint y: 166, endPoint x: 503, endPoint y: 229, distance: 63.5
click at [503, 229] on p "Finding your perfect fabric has never been easier. Whether you're drawn to time…" at bounding box center [526, 223] width 223 height 137
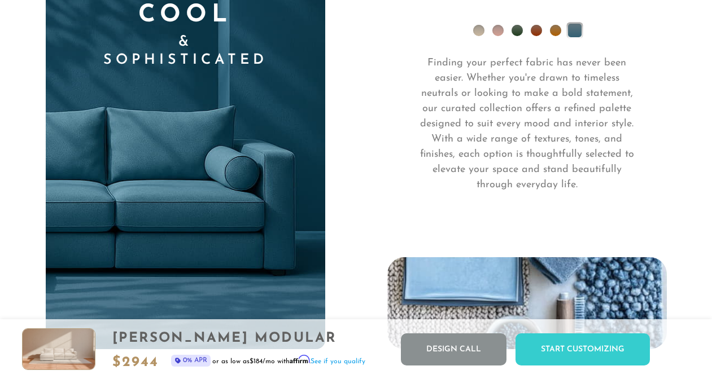
click at [503, 229] on div "Choose Your Fabric Finding your perfect fabric has never been easier. Whether y…" at bounding box center [526, 140] width 279 height 419
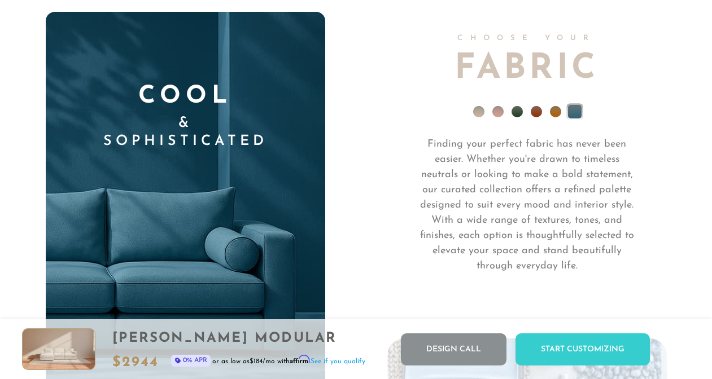
scroll to position [7553, 0]
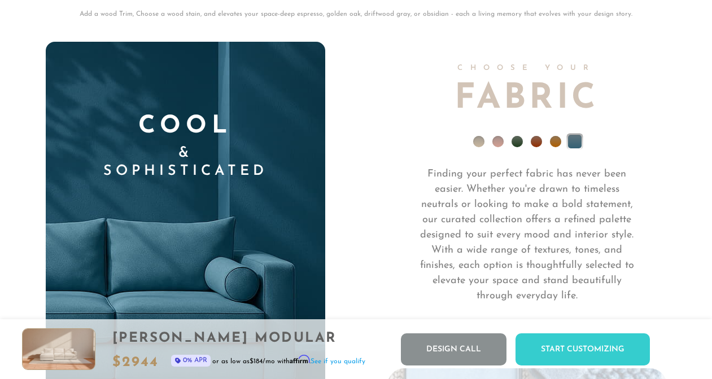
click at [223, 226] on img at bounding box center [45, 184] width 559 height 838
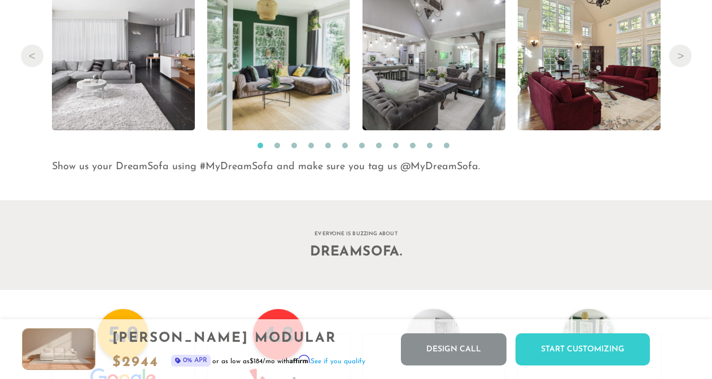
scroll to position [11143, 0]
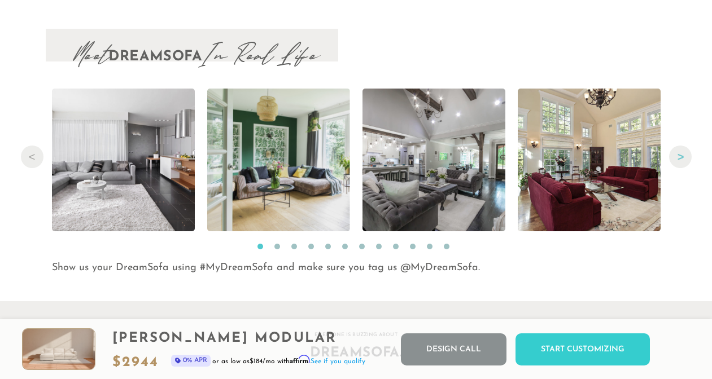
click at [684, 155] on button "Next" at bounding box center [680, 157] width 23 height 23
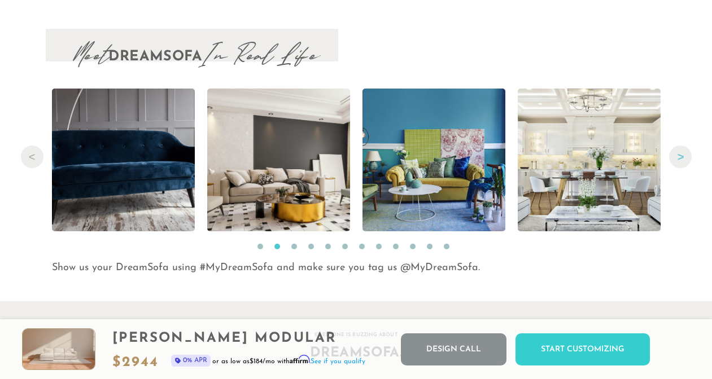
click at [684, 155] on button "Next" at bounding box center [680, 157] width 23 height 23
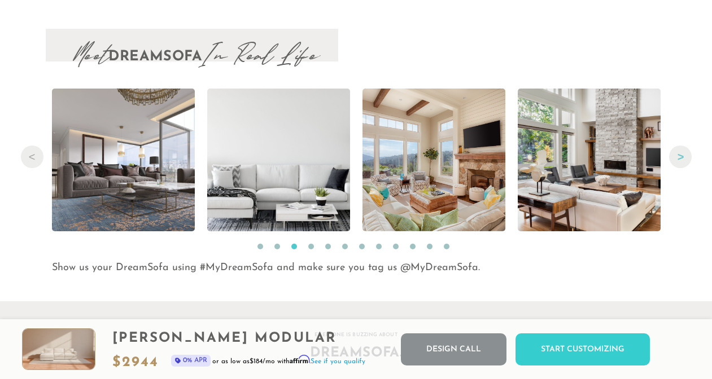
click at [684, 155] on button "Next" at bounding box center [680, 157] width 23 height 23
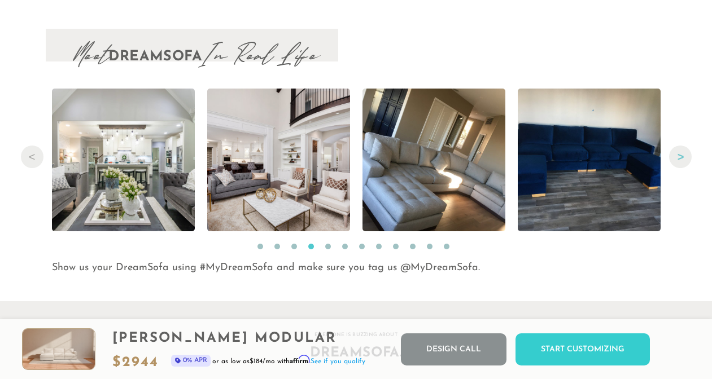
click at [684, 155] on button "Next" at bounding box center [680, 157] width 23 height 23
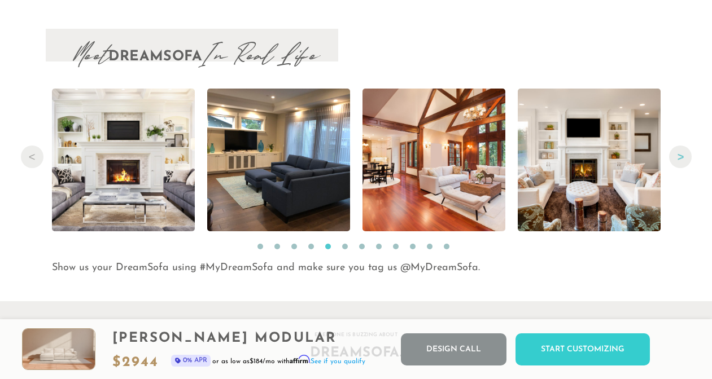
click at [684, 155] on button "Next" at bounding box center [680, 157] width 23 height 23
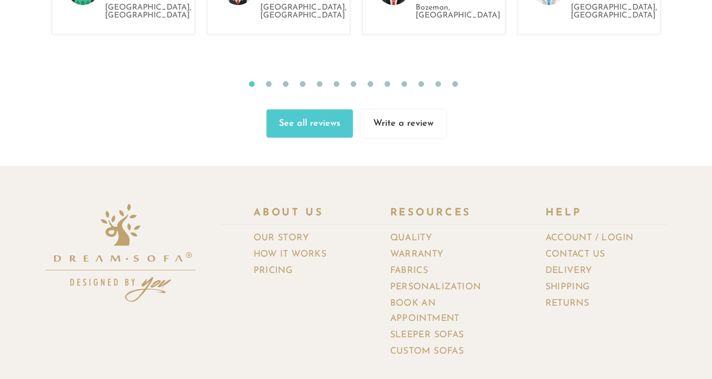
scroll to position [11772, 0]
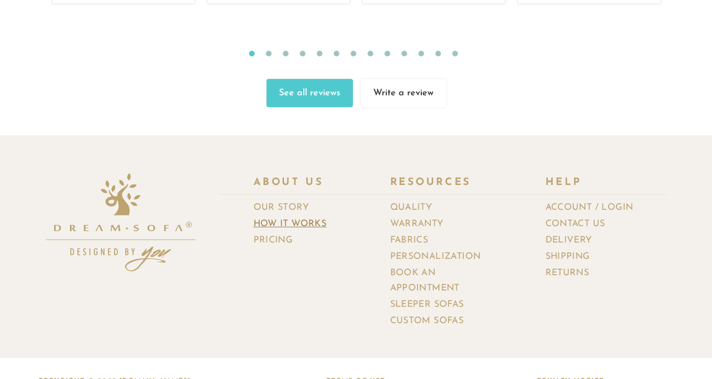
click at [296, 216] on link "How It Works" at bounding box center [294, 224] width 82 height 16
